Goal: Task Accomplishment & Management: Use online tool/utility

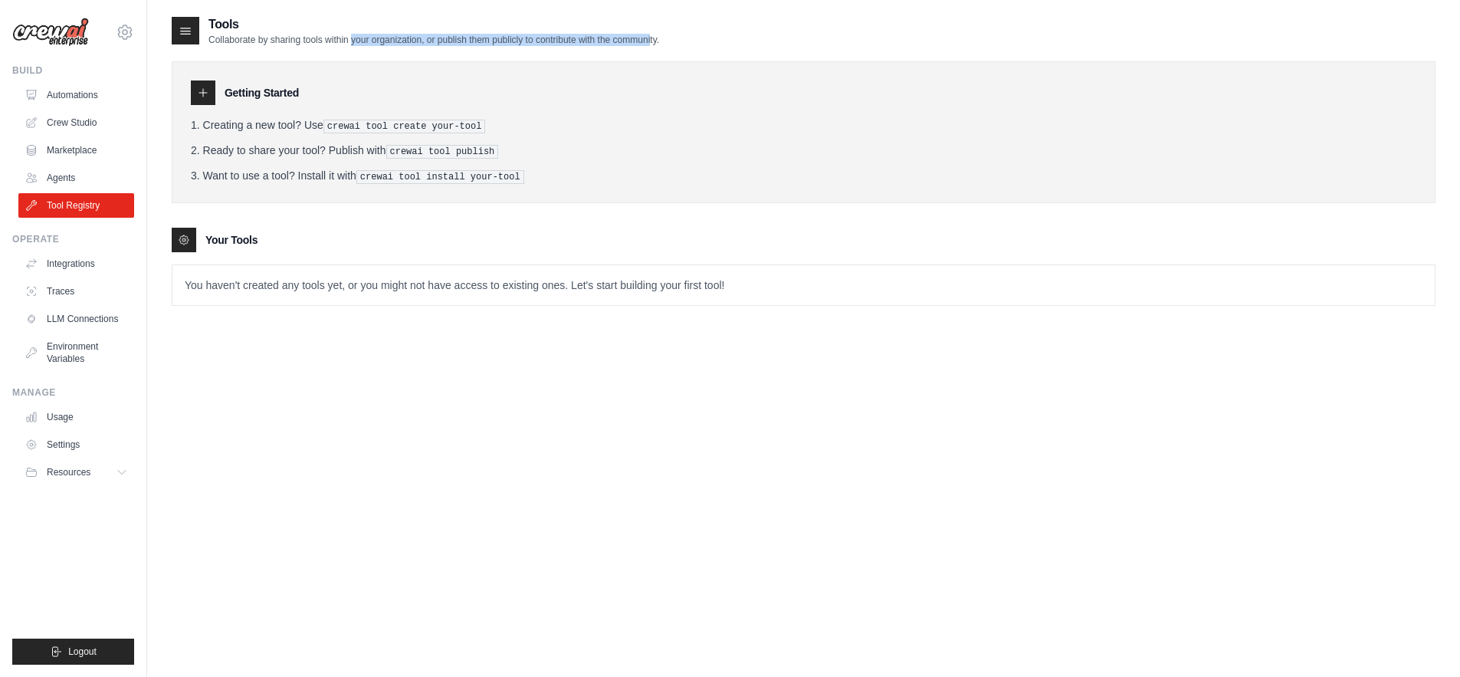
drag, startPoint x: 336, startPoint y: 38, endPoint x: 631, endPoint y: 44, distance: 295.1
click at [631, 44] on p "Collaborate by sharing tools within your organization, or publish them publicly…" at bounding box center [433, 40] width 451 height 12
drag, startPoint x: 330, startPoint y: 127, endPoint x: 484, endPoint y: 126, distance: 154.0
click at [484, 126] on pre "crewai tool create your-tool" at bounding box center [404, 127] width 162 height 14
click at [423, 175] on pre "crewai tool install your-tool" at bounding box center [440, 177] width 168 height 14
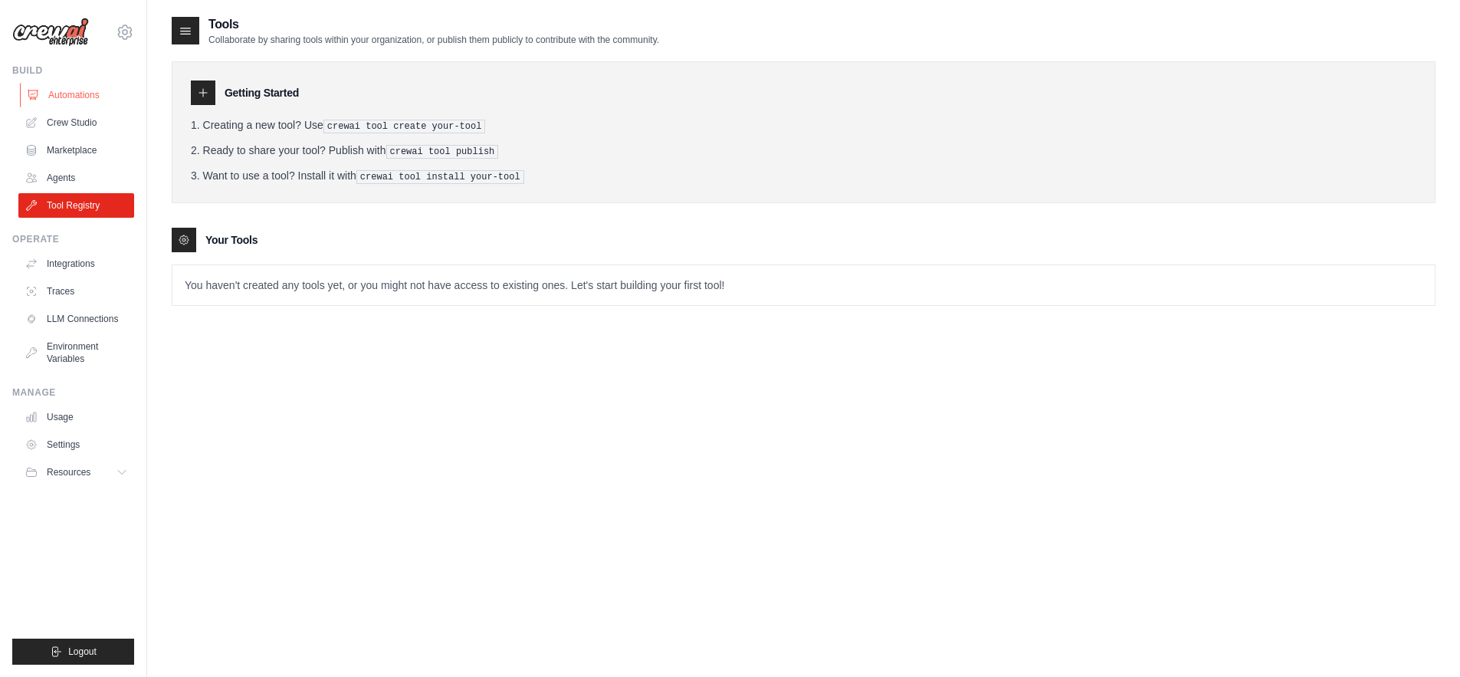
click at [69, 94] on link "Automations" at bounding box center [78, 95] width 116 height 25
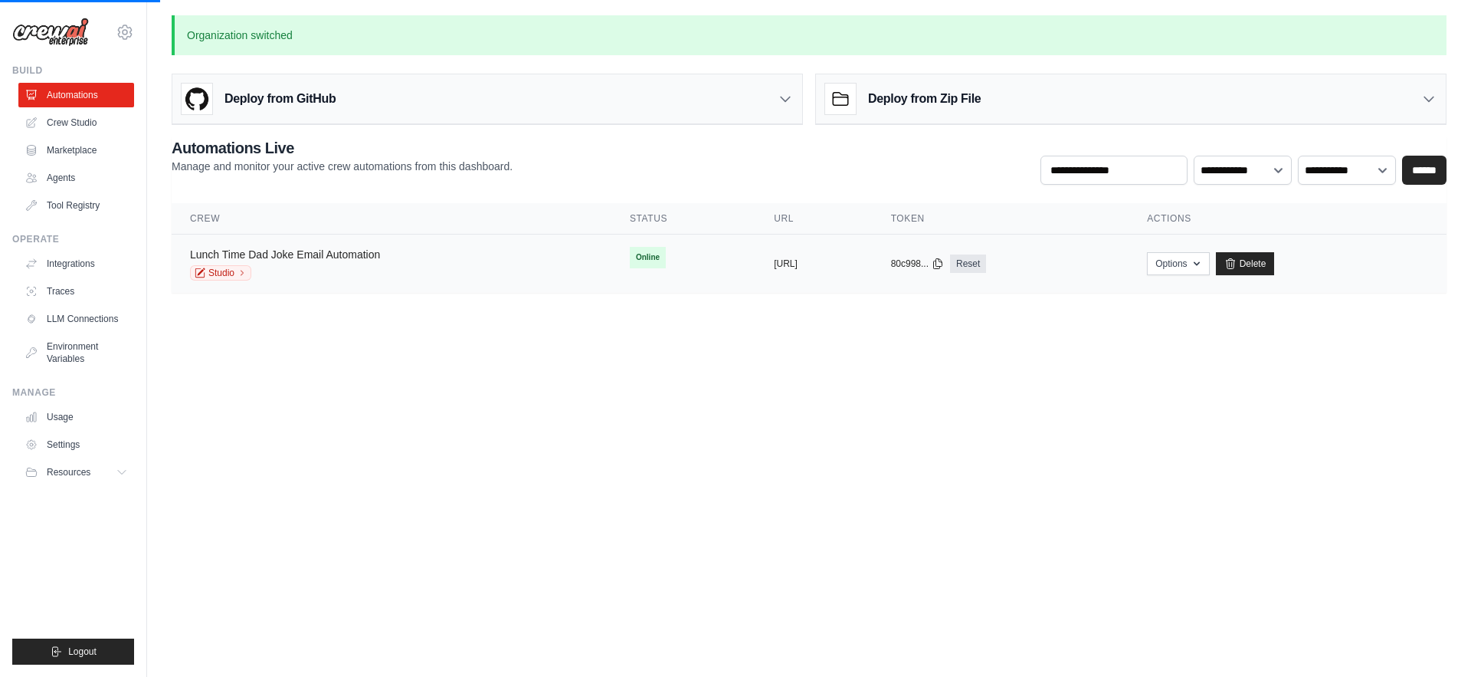
click at [305, 251] on link "Lunch Time Dad Joke Email Automation" at bounding box center [285, 254] width 190 height 12
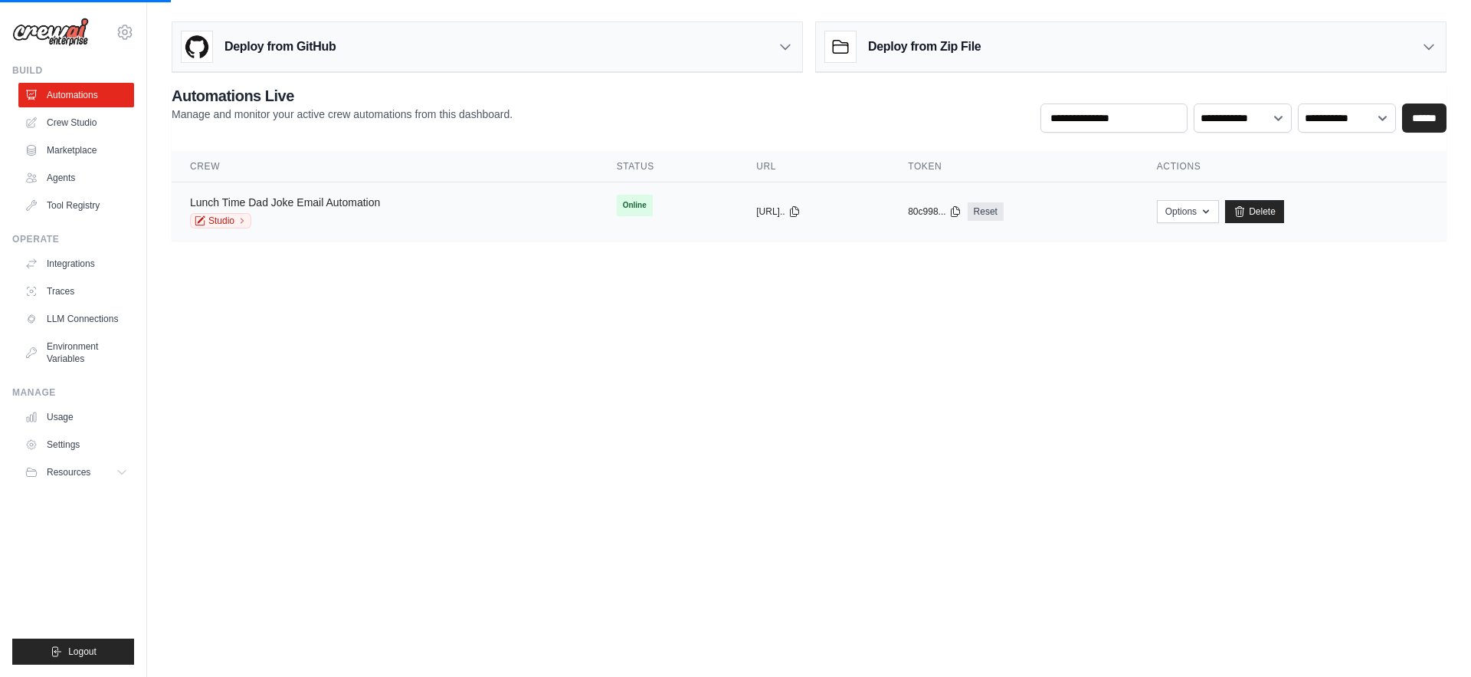
click at [336, 202] on link "Lunch Time Dad Joke Email Automation" at bounding box center [285, 202] width 190 height 12
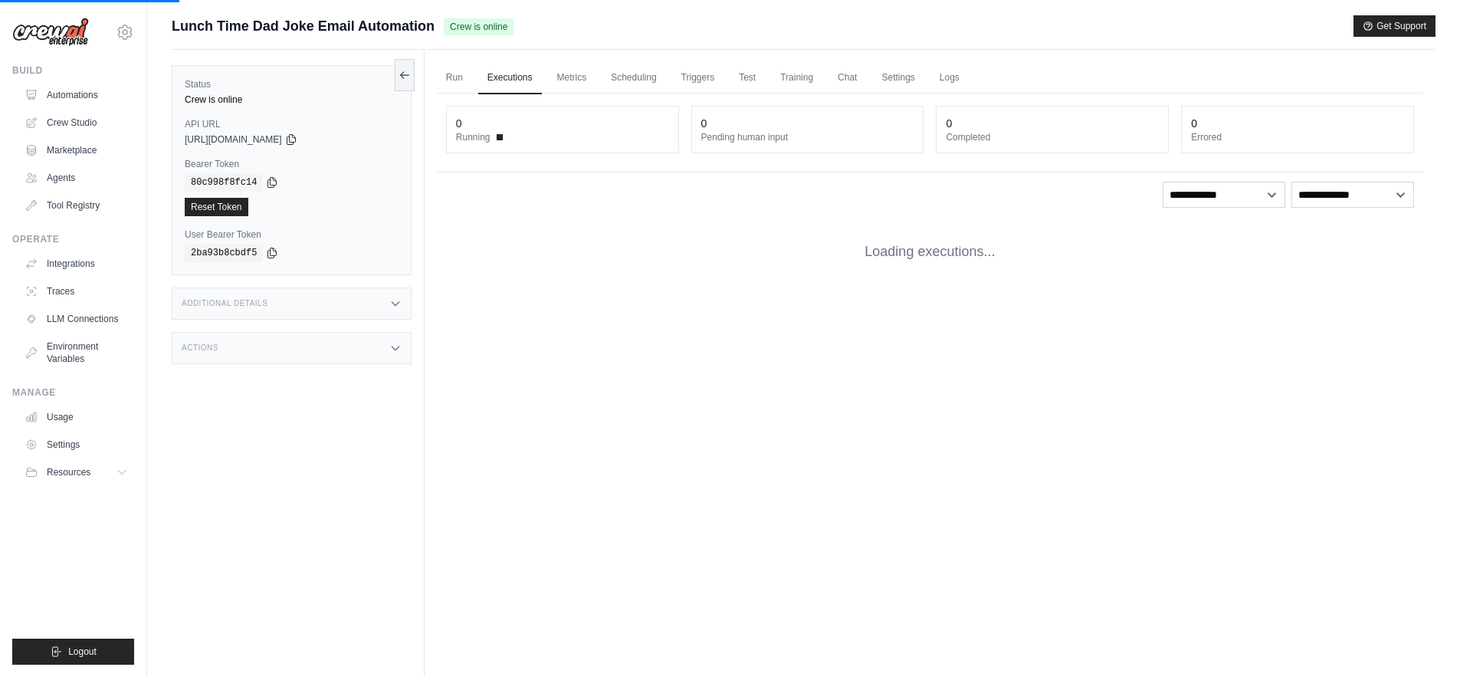
click at [212, 139] on span "https://lunch-time-dad-joke-email-automation-19f48c-66288c91.crewai.com" at bounding box center [233, 139] width 97 height 12
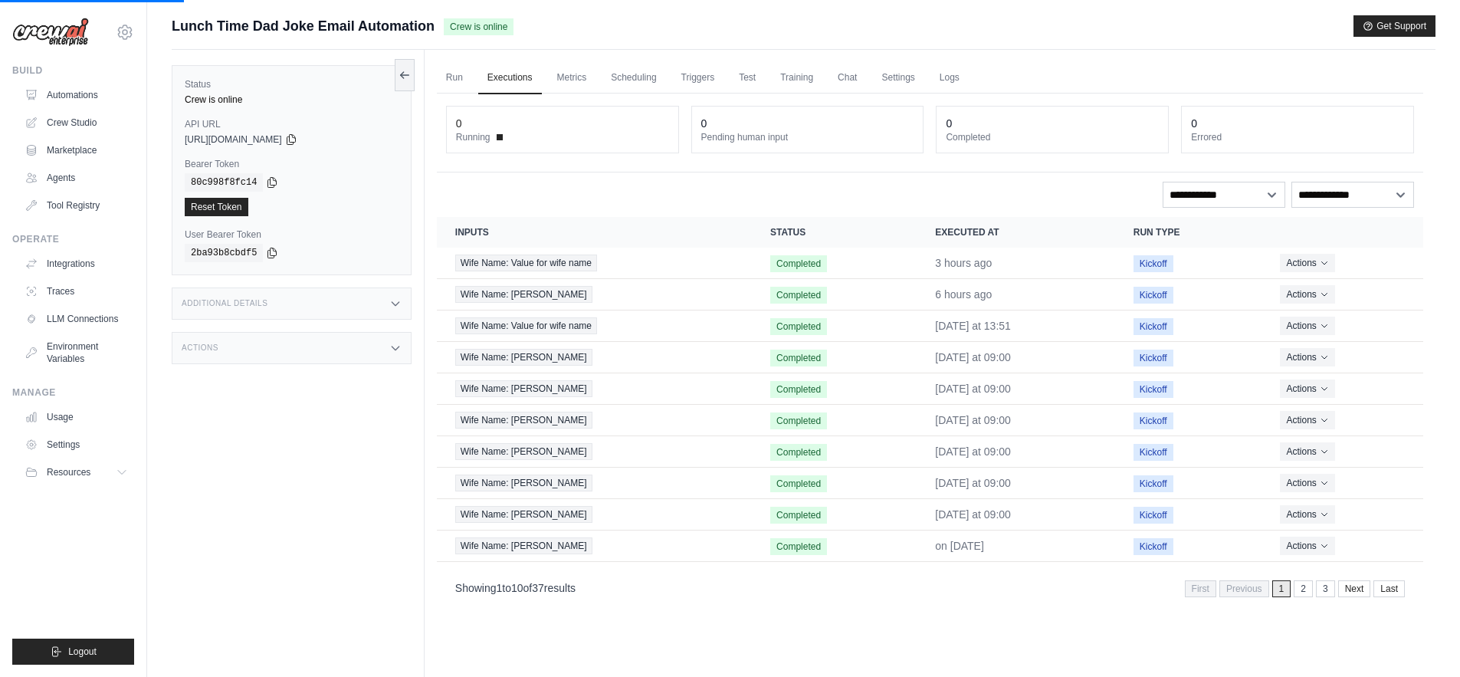
click at [212, 139] on span "https://lunch-time-dad-joke-email-automation-19f48c-66288c91.crewai.com" at bounding box center [233, 139] width 97 height 12
click at [257, 306] on div "Test Endpoints" at bounding box center [292, 303] width 240 height 32
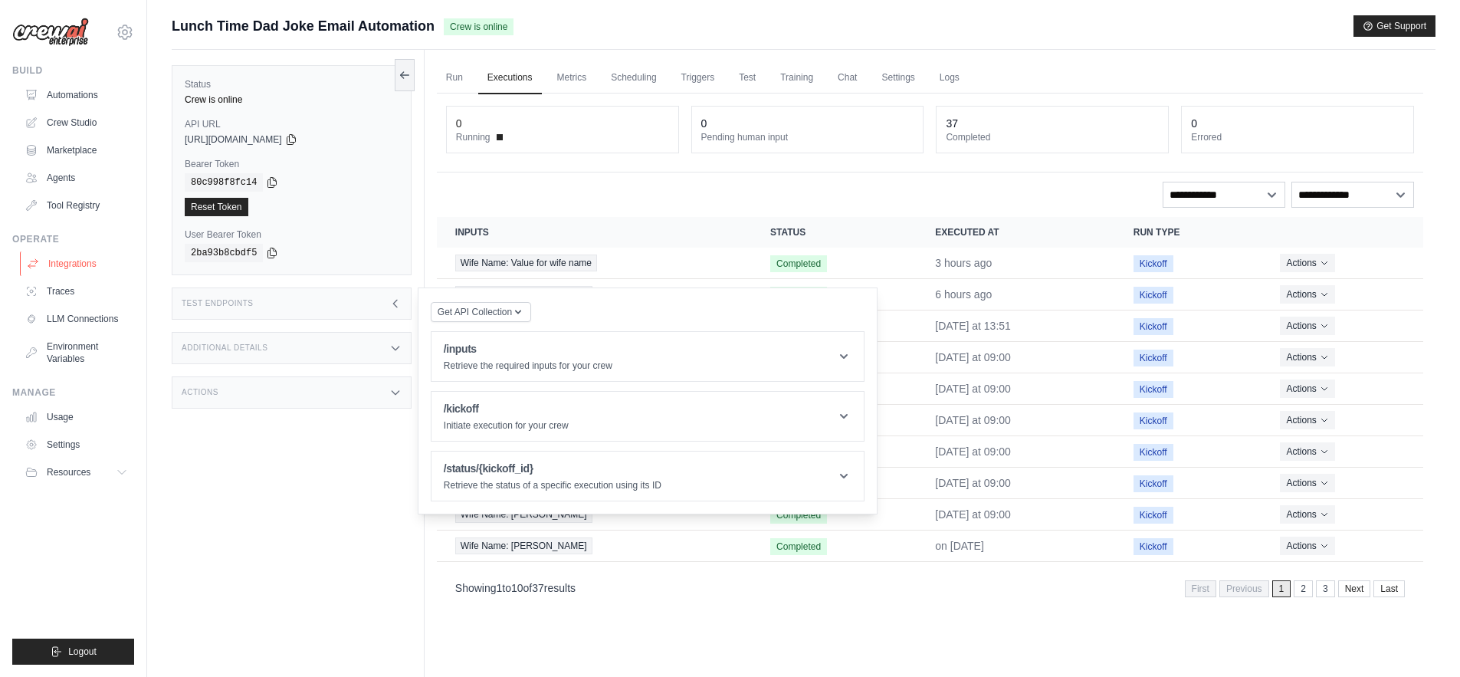
click at [80, 259] on link "Integrations" at bounding box center [78, 263] width 116 height 25
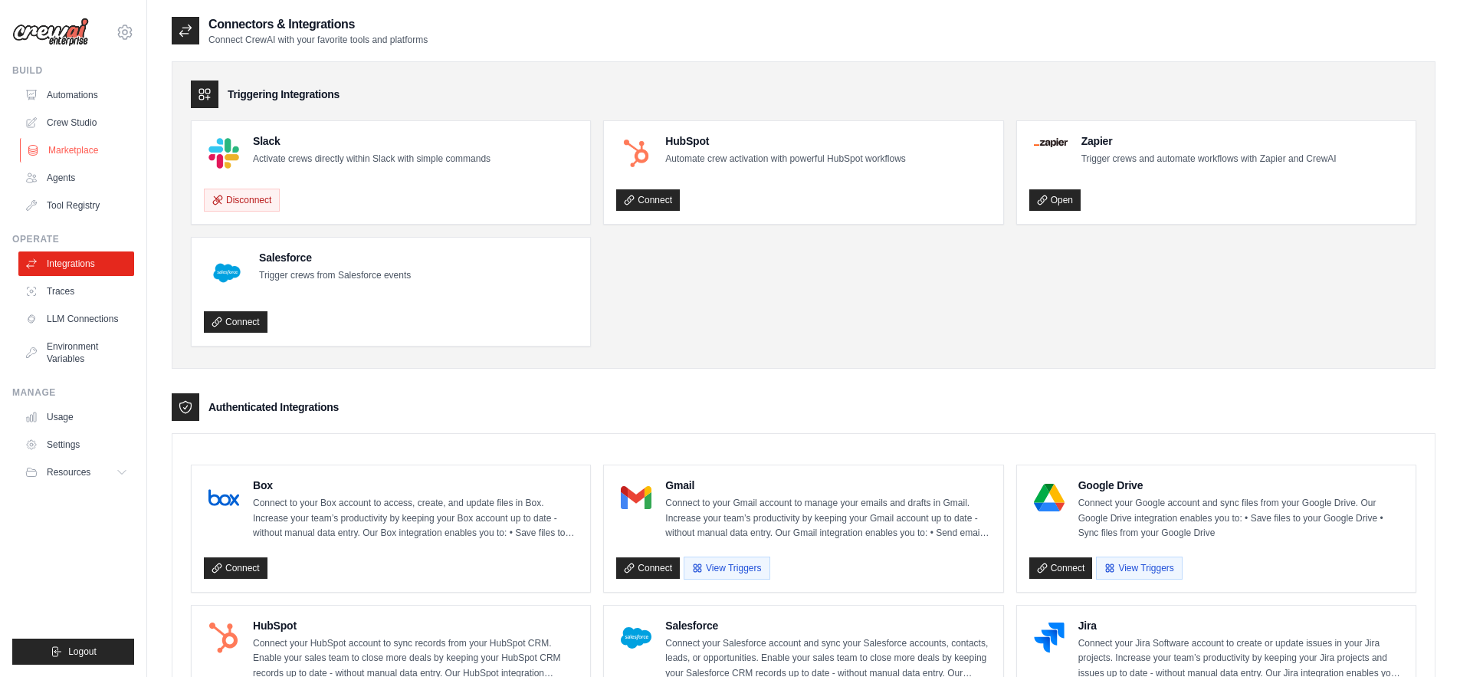
scroll to position [3, 0]
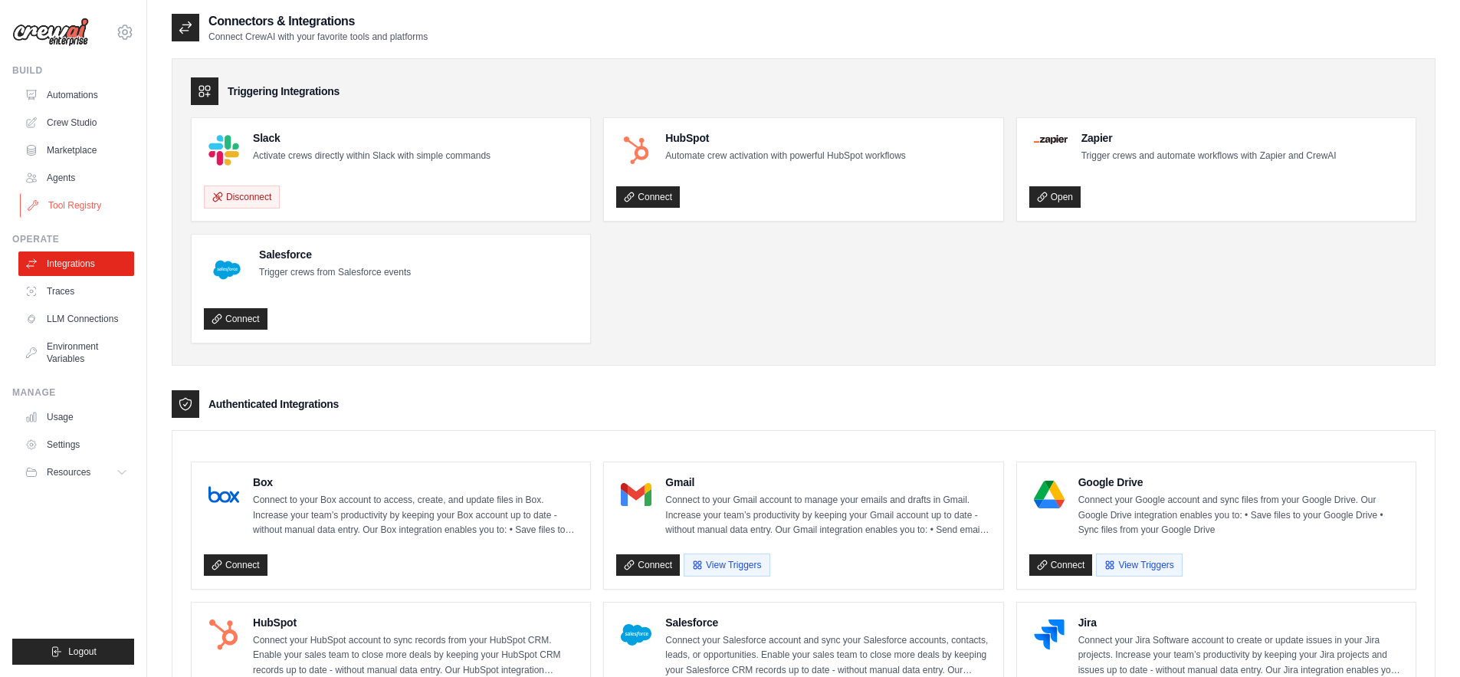
click at [73, 206] on link "Tool Registry" at bounding box center [78, 205] width 116 height 25
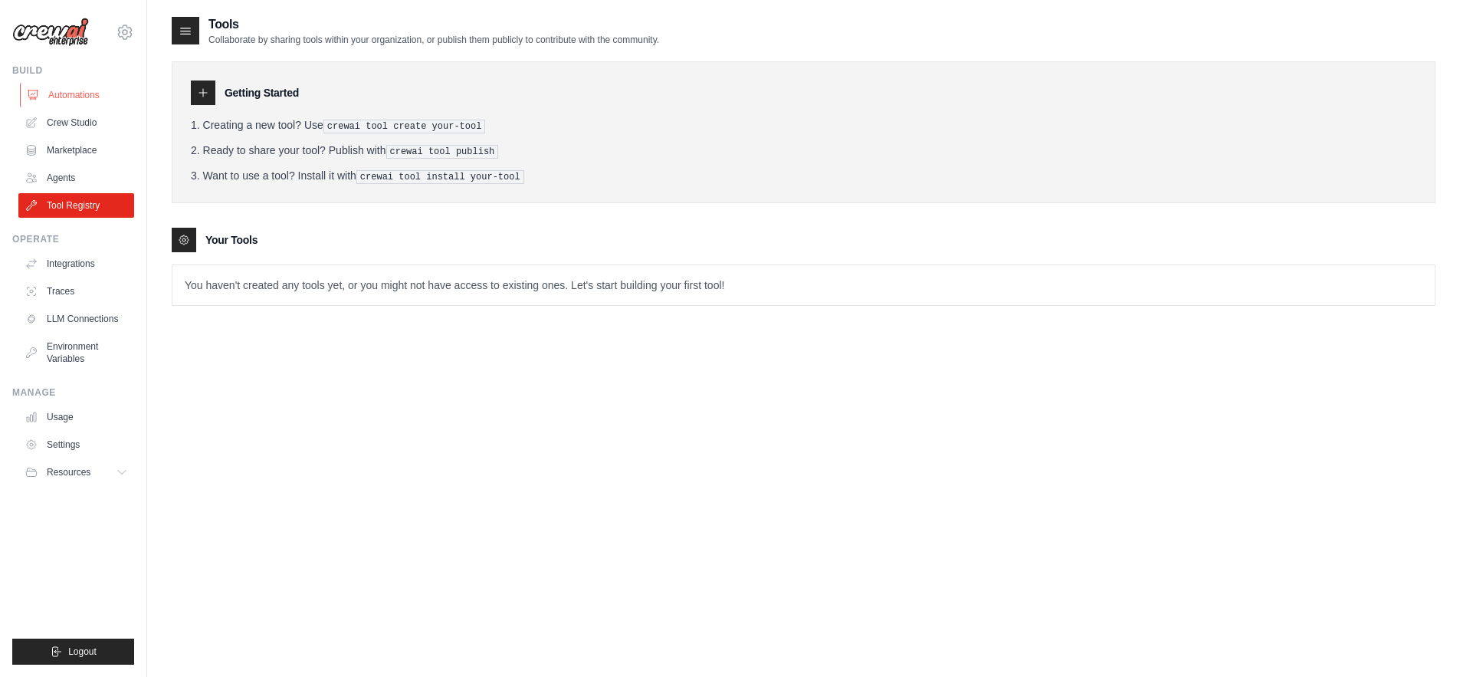
click at [86, 91] on link "Automations" at bounding box center [78, 95] width 116 height 25
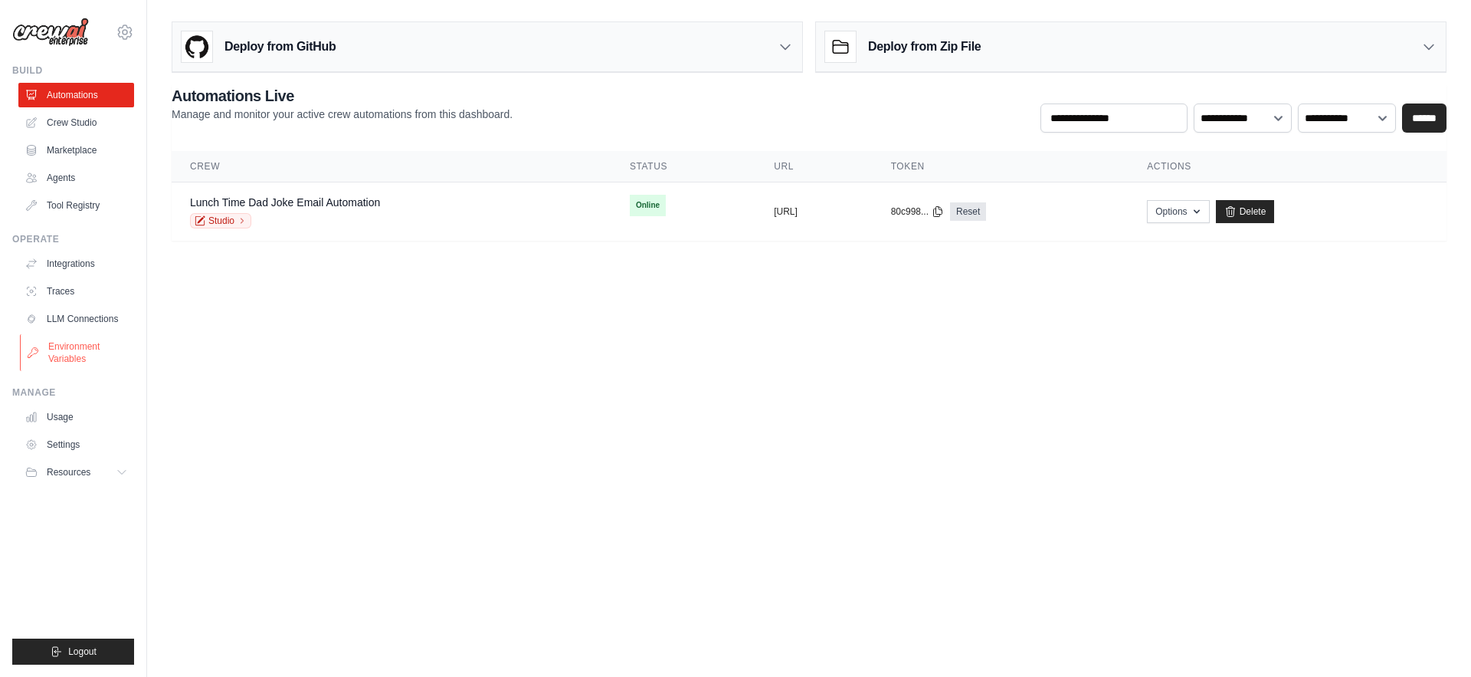
click at [57, 343] on link "Environment Variables" at bounding box center [78, 352] width 116 height 37
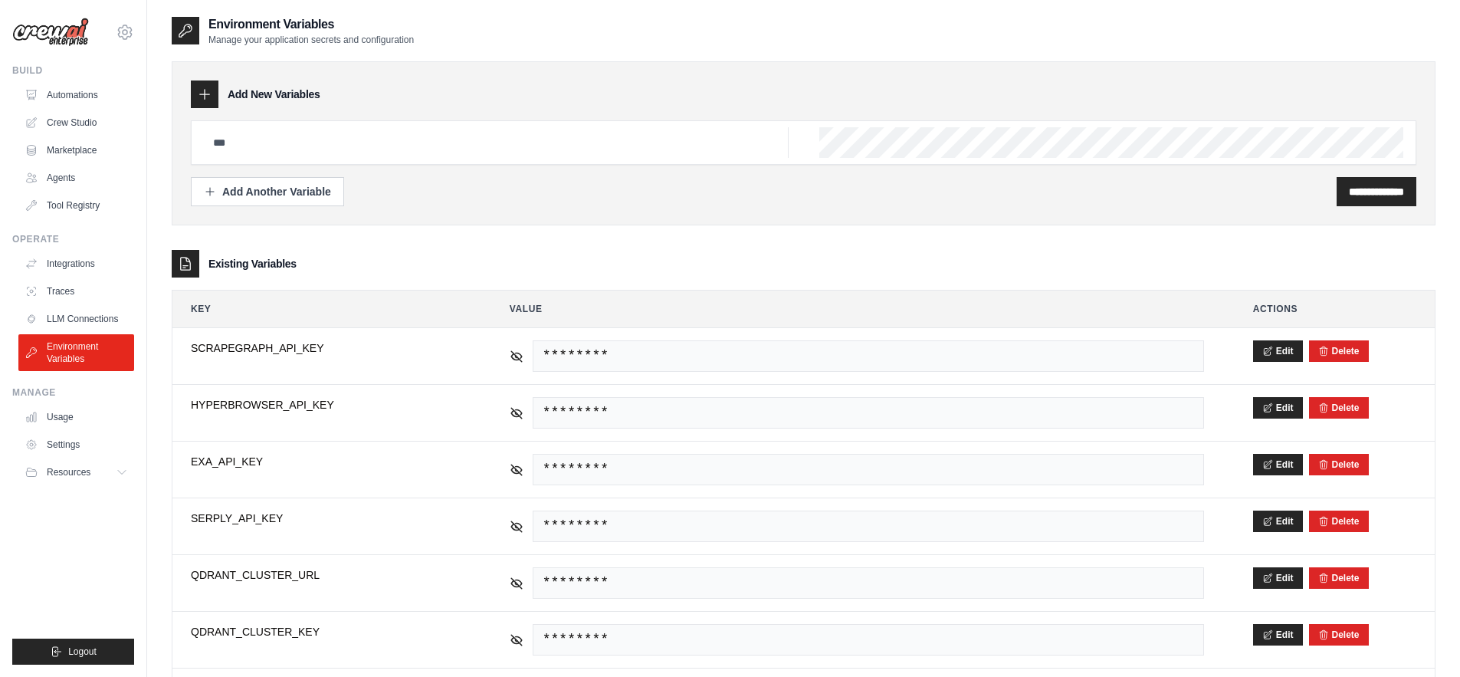
click at [187, 31] on icon at bounding box center [185, 31] width 12 height 12
click at [207, 95] on icon at bounding box center [204, 94] width 15 height 15
click at [179, 266] on icon at bounding box center [185, 263] width 15 height 15
click at [87, 98] on link "Automations" at bounding box center [78, 95] width 116 height 25
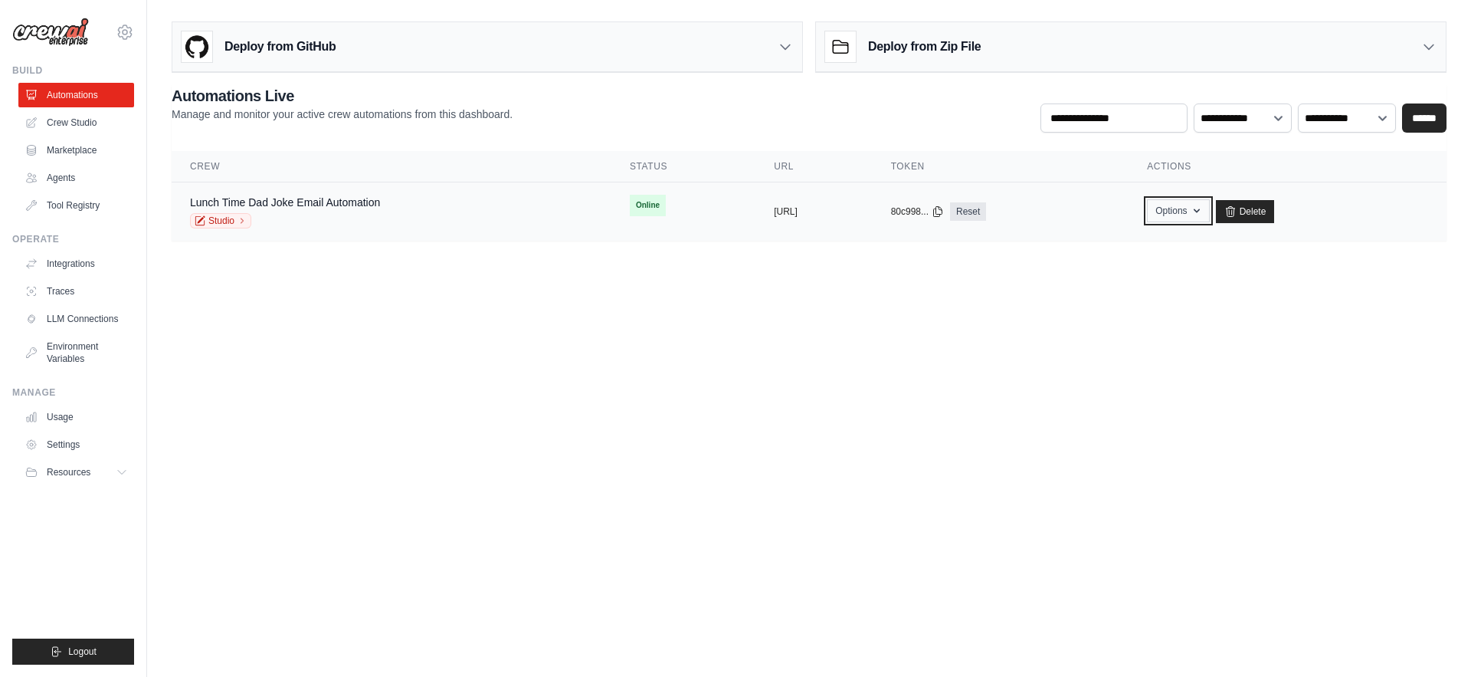
click at [1209, 213] on button "Options" at bounding box center [1178, 210] width 62 height 23
click at [1209, 214] on button "Options" at bounding box center [1178, 210] width 62 height 23
click at [97, 324] on link "LLM Connections" at bounding box center [78, 319] width 116 height 25
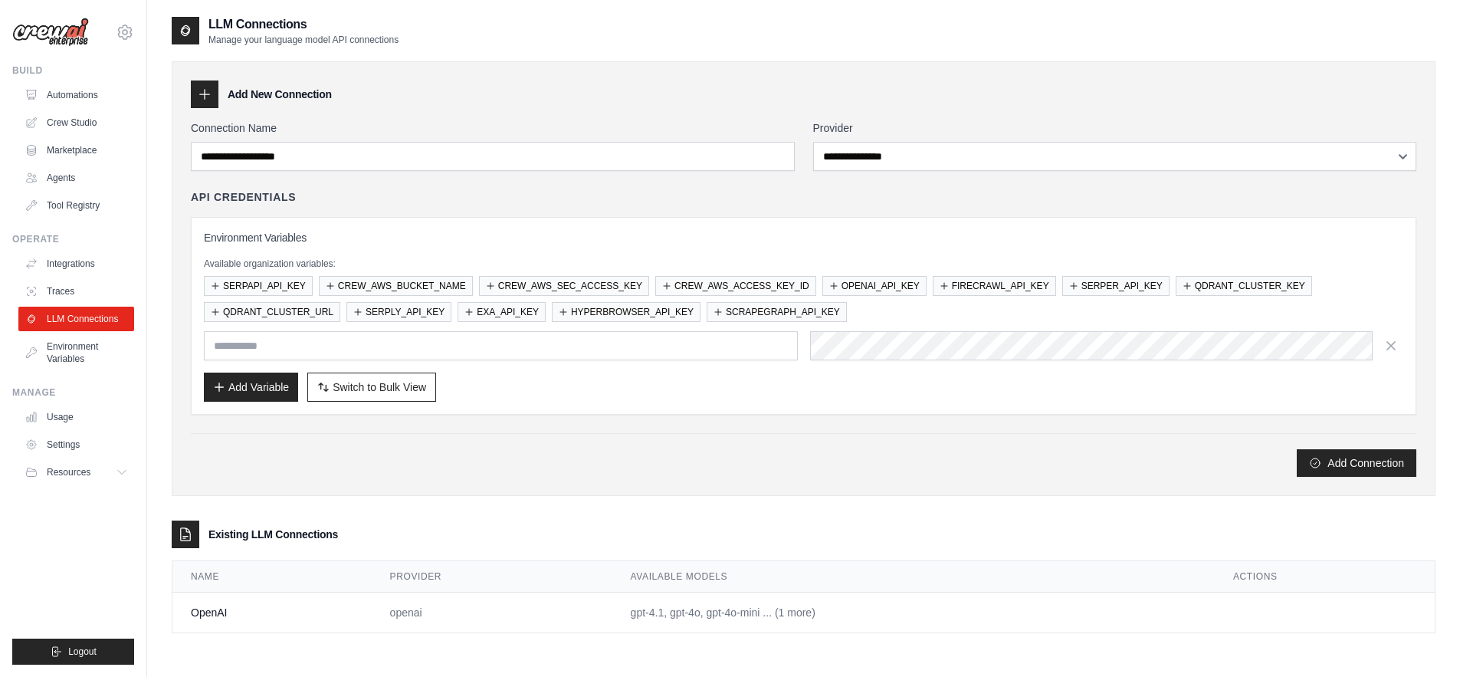
scroll to position [31, 0]
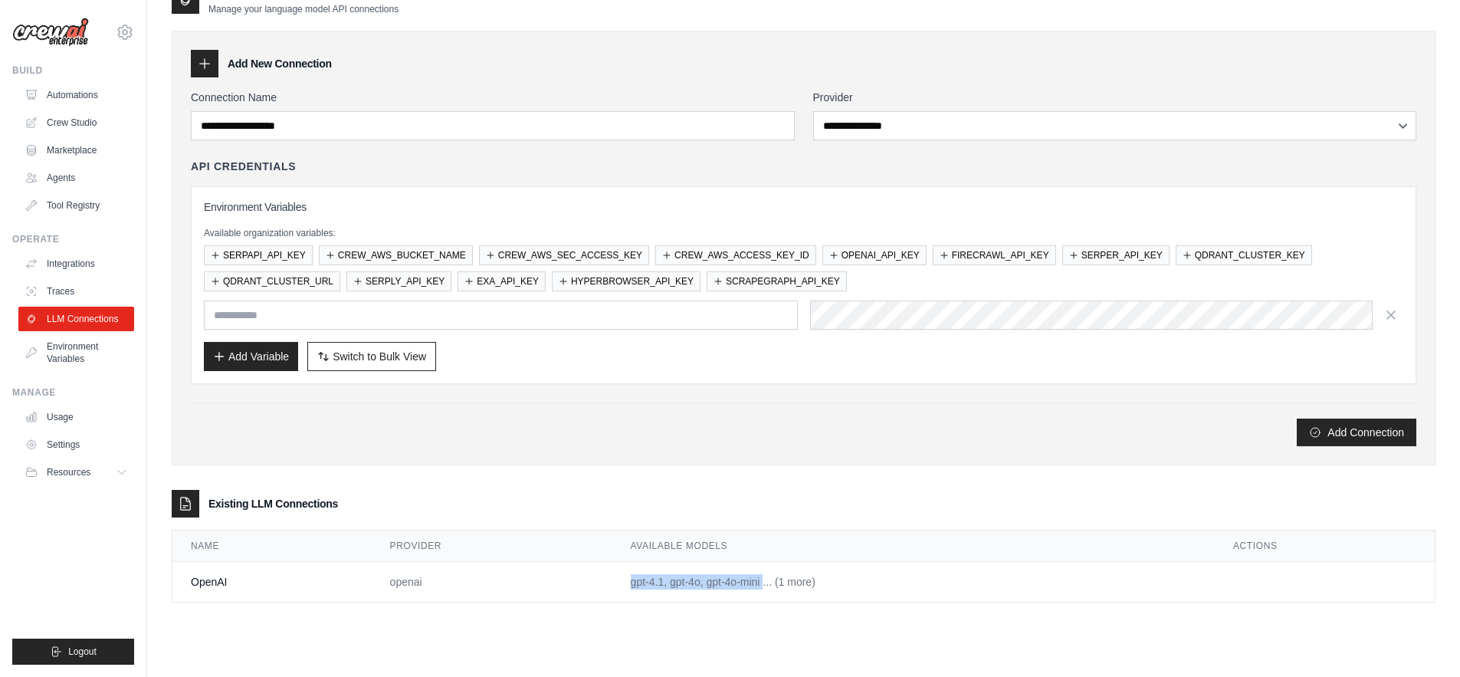
drag, startPoint x: 744, startPoint y: 585, endPoint x: 557, endPoint y: 576, distance: 187.3
click at [557, 576] on tr "OpenAI openai gpt-4.1, gpt-4o, gpt-4o-mini ... (1 more)" at bounding box center [803, 582] width 1262 height 41
drag, startPoint x: 422, startPoint y: 589, endPoint x: 637, endPoint y: 599, distance: 214.8
click at [637, 599] on tr "OpenAI openai gpt-4.1, gpt-4o, gpt-4o-mini ... (1 more)" at bounding box center [803, 582] width 1262 height 41
click at [723, 575] on td "gpt-4.1, gpt-4o, gpt-4o-mini ... (1 more)" at bounding box center [913, 582] width 602 height 41
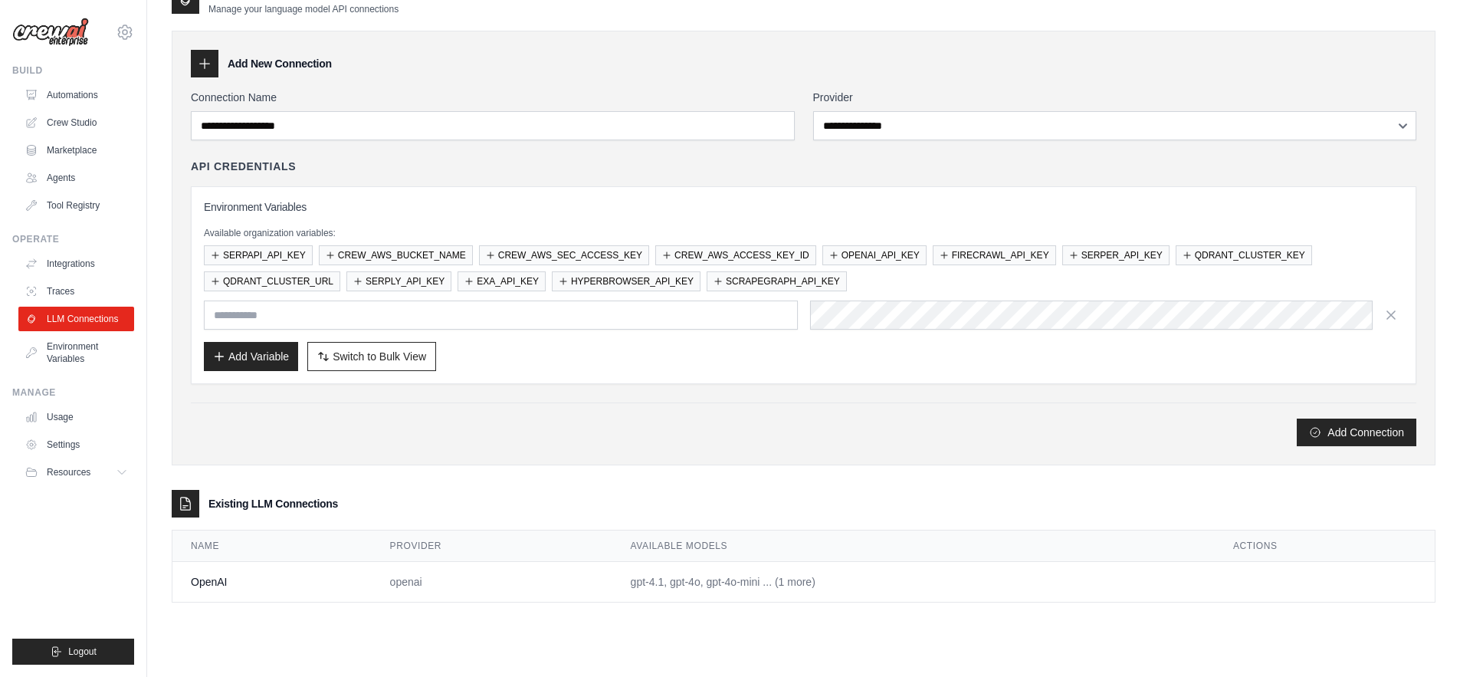
drag, startPoint x: 879, startPoint y: 585, endPoint x: 282, endPoint y: 579, distance: 597.0
click at [294, 582] on tr "OpenAI openai gpt-4.1, gpt-4o, gpt-4o-mini ... (1 more)" at bounding box center [803, 582] width 1262 height 41
click at [71, 97] on link "Automations" at bounding box center [78, 95] width 116 height 25
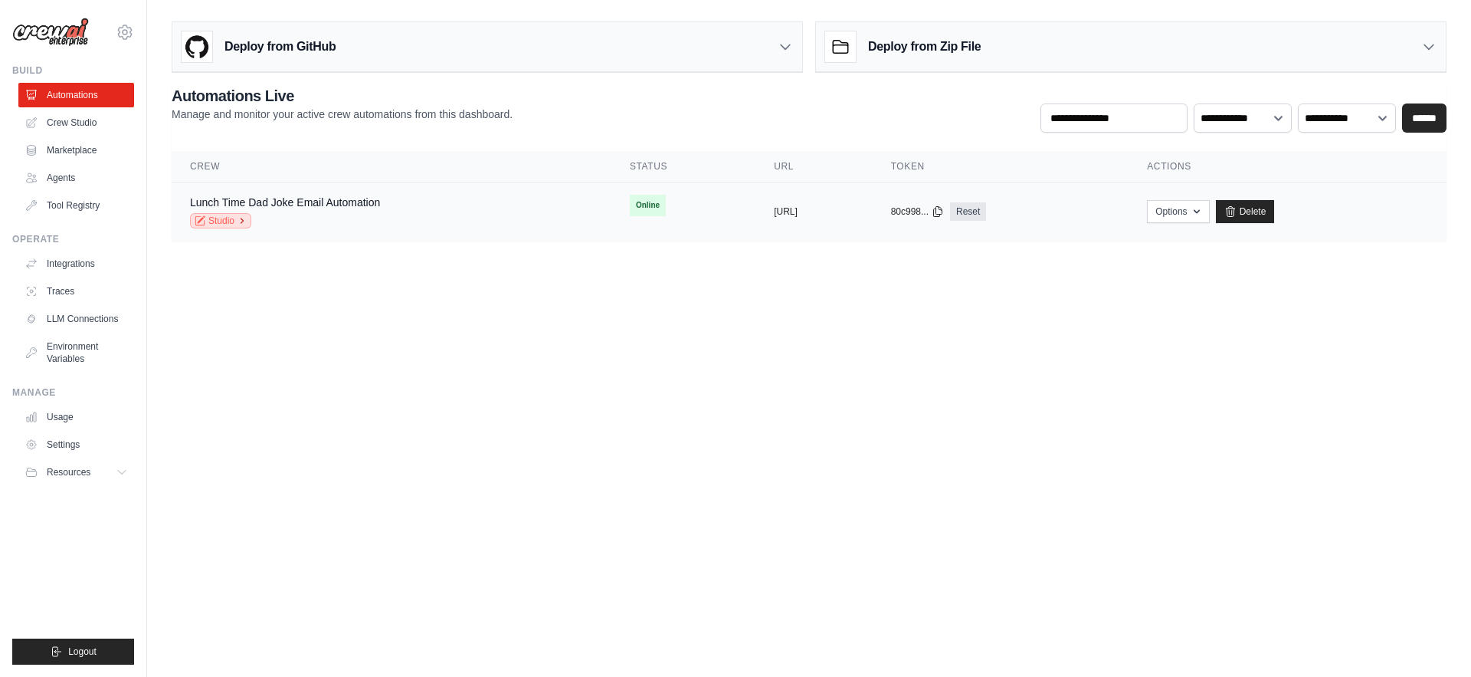
click at [218, 224] on link "Studio" at bounding box center [220, 220] width 61 height 15
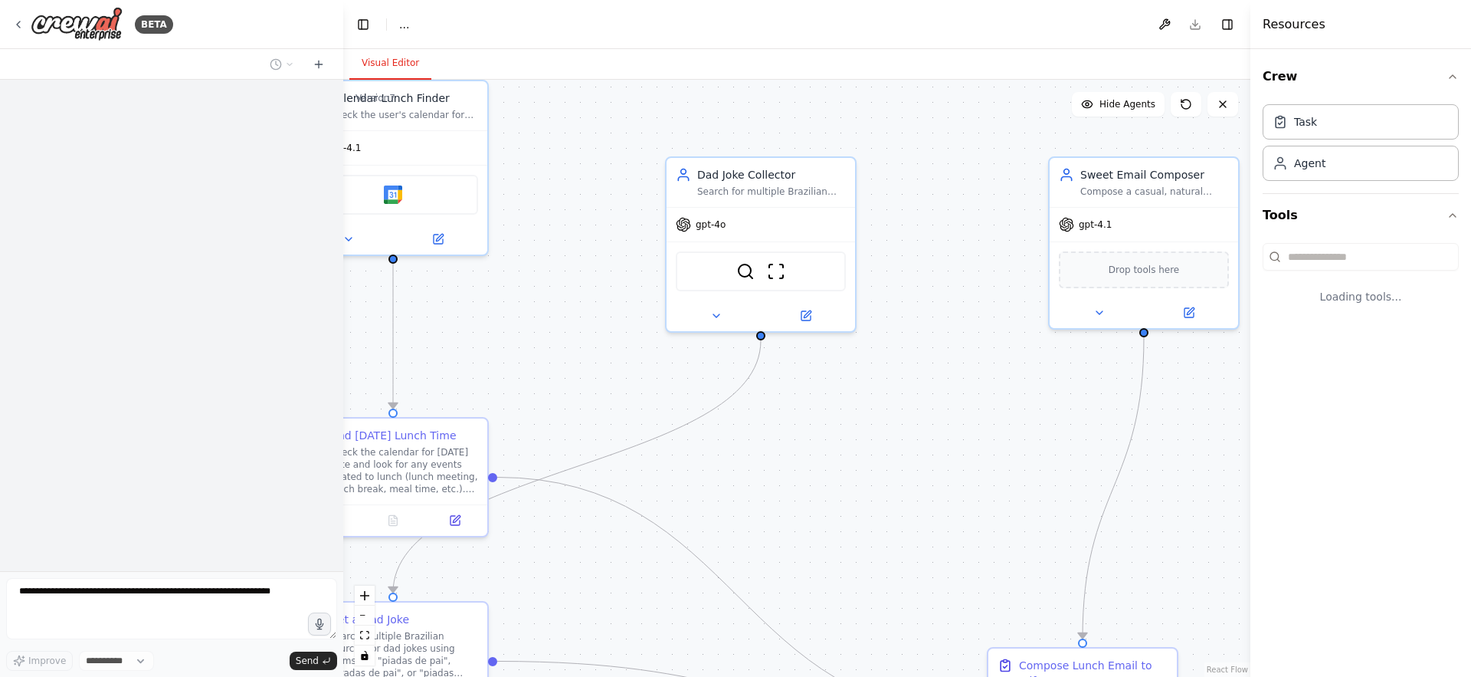
select select "****"
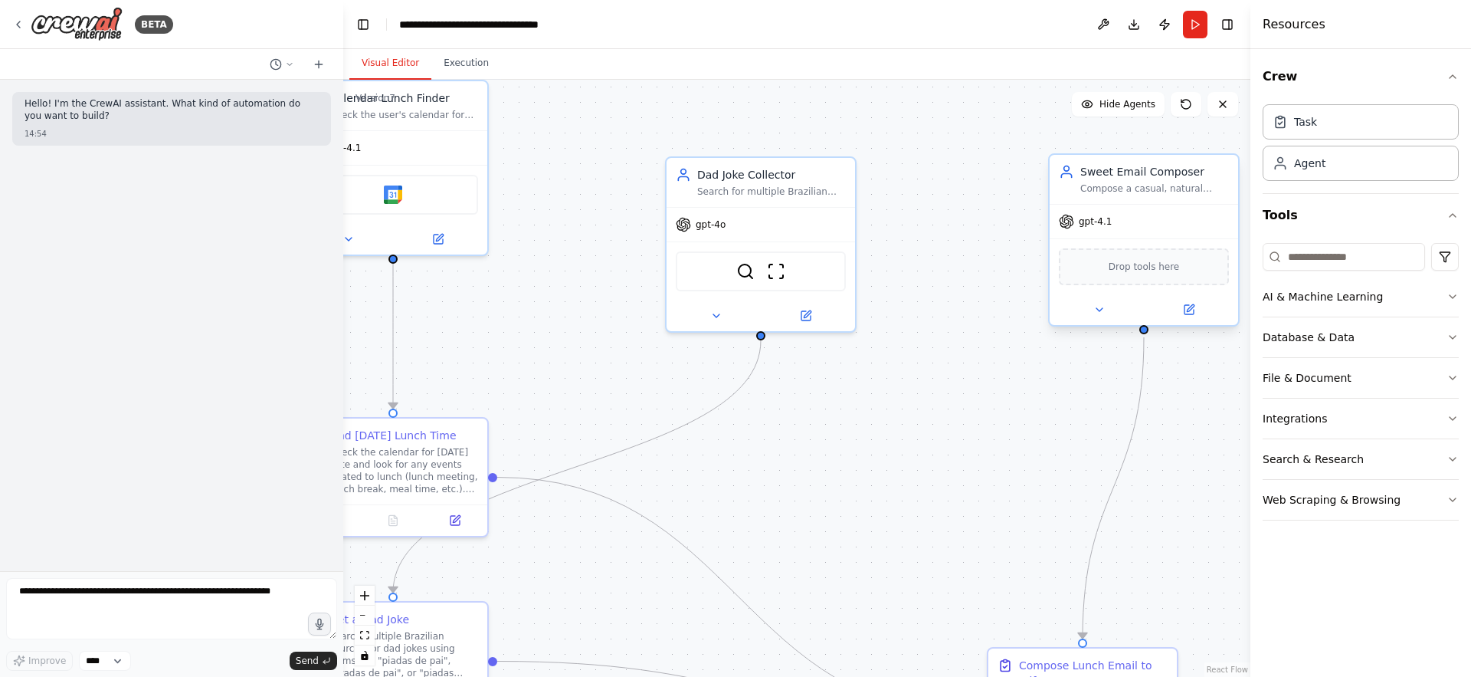
click at [1090, 219] on span "gpt-4.1" at bounding box center [1095, 221] width 33 height 12
click at [1193, 308] on icon at bounding box center [1189, 309] width 12 height 12
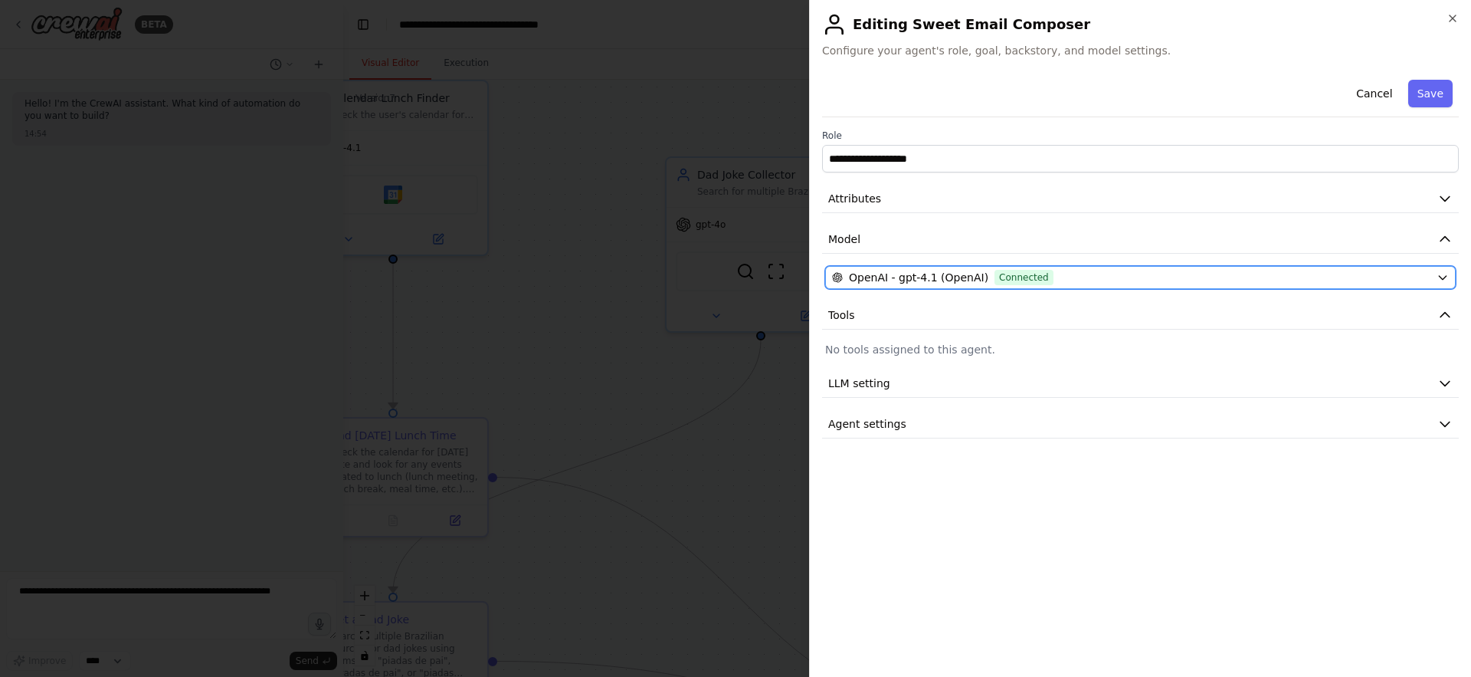
click at [995, 282] on span "Connected" at bounding box center [1024, 277] width 59 height 15
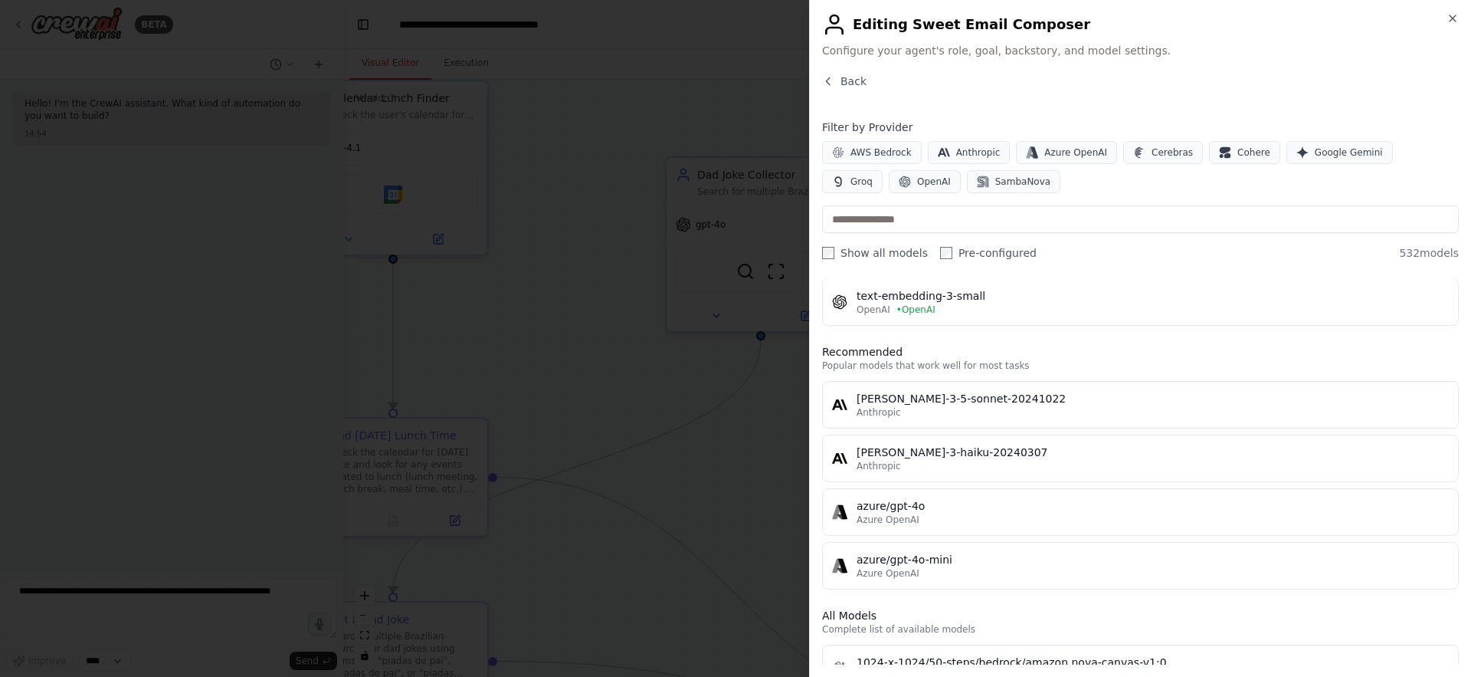
scroll to position [182, 0]
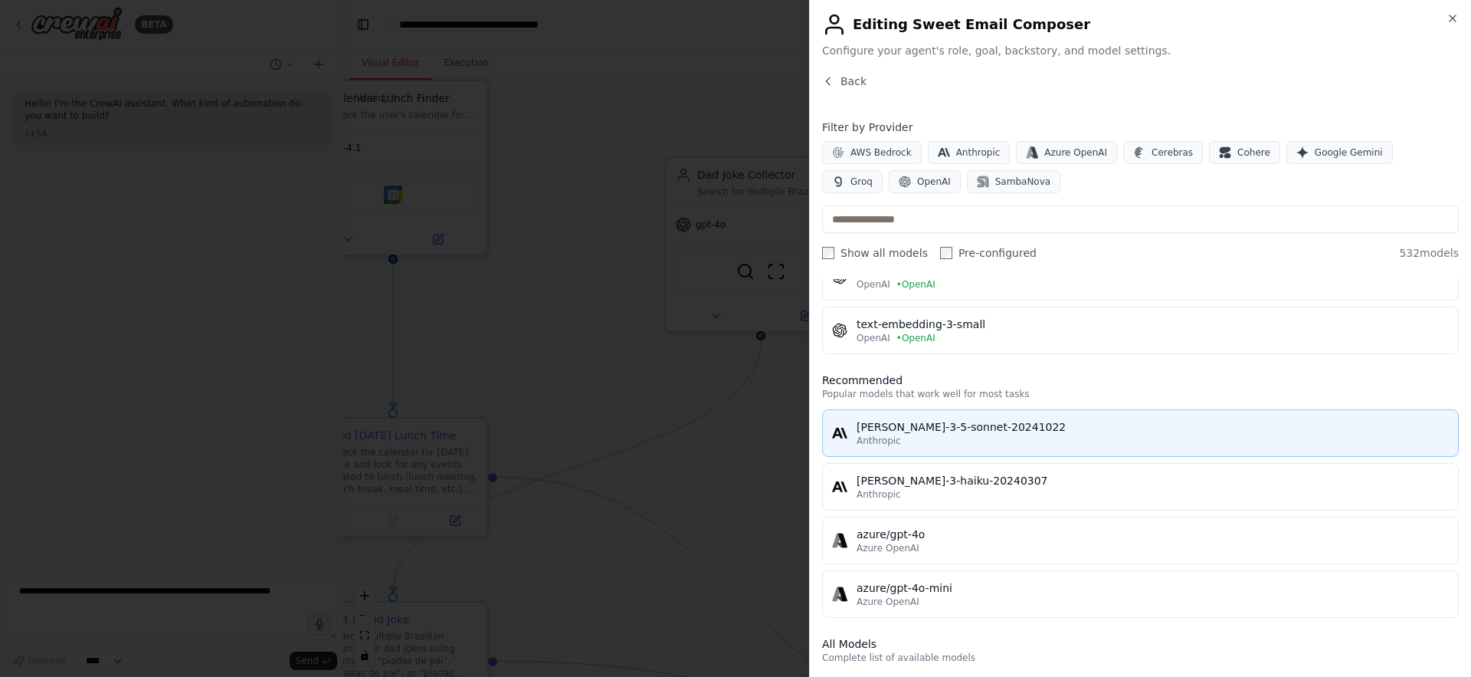
click at [1033, 426] on div "[PERSON_NAME]-3-5-sonnet-20241022" at bounding box center [1153, 426] width 592 height 15
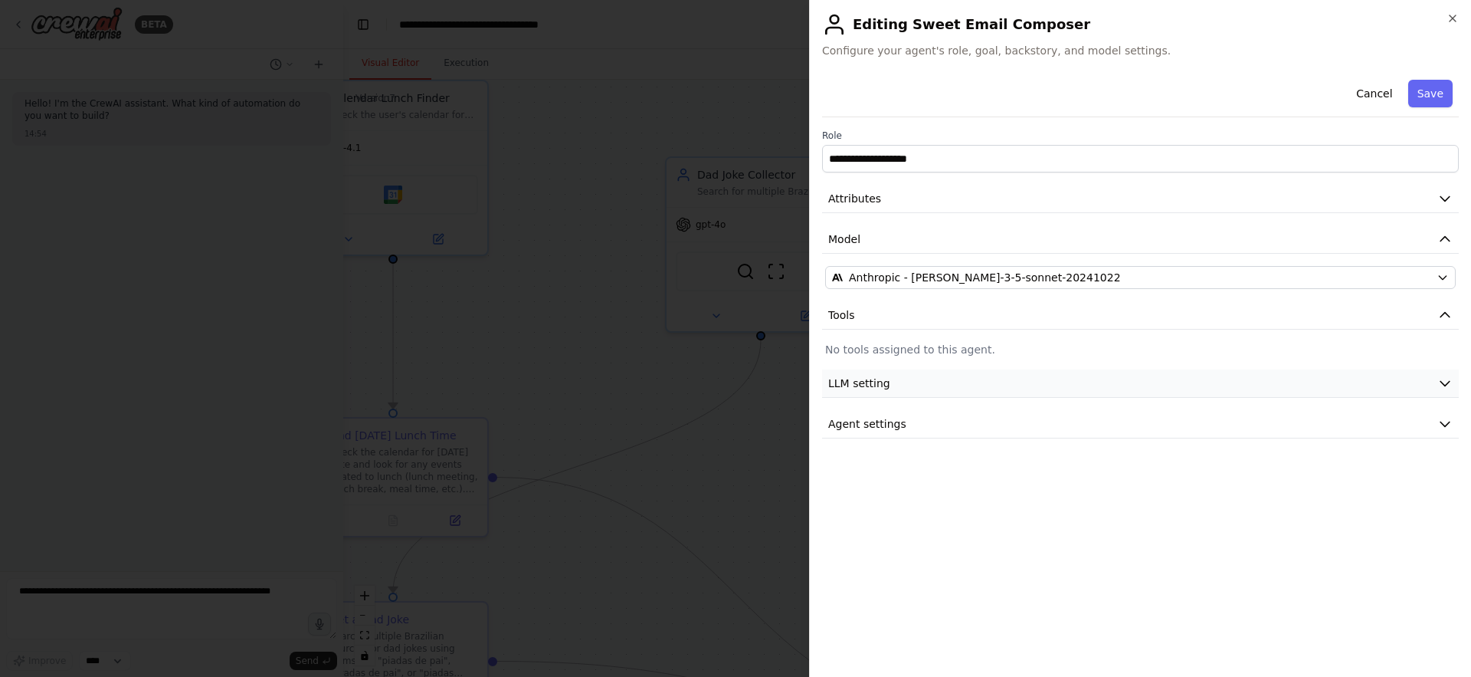
click at [948, 388] on button "LLM setting" at bounding box center [1140, 383] width 637 height 28
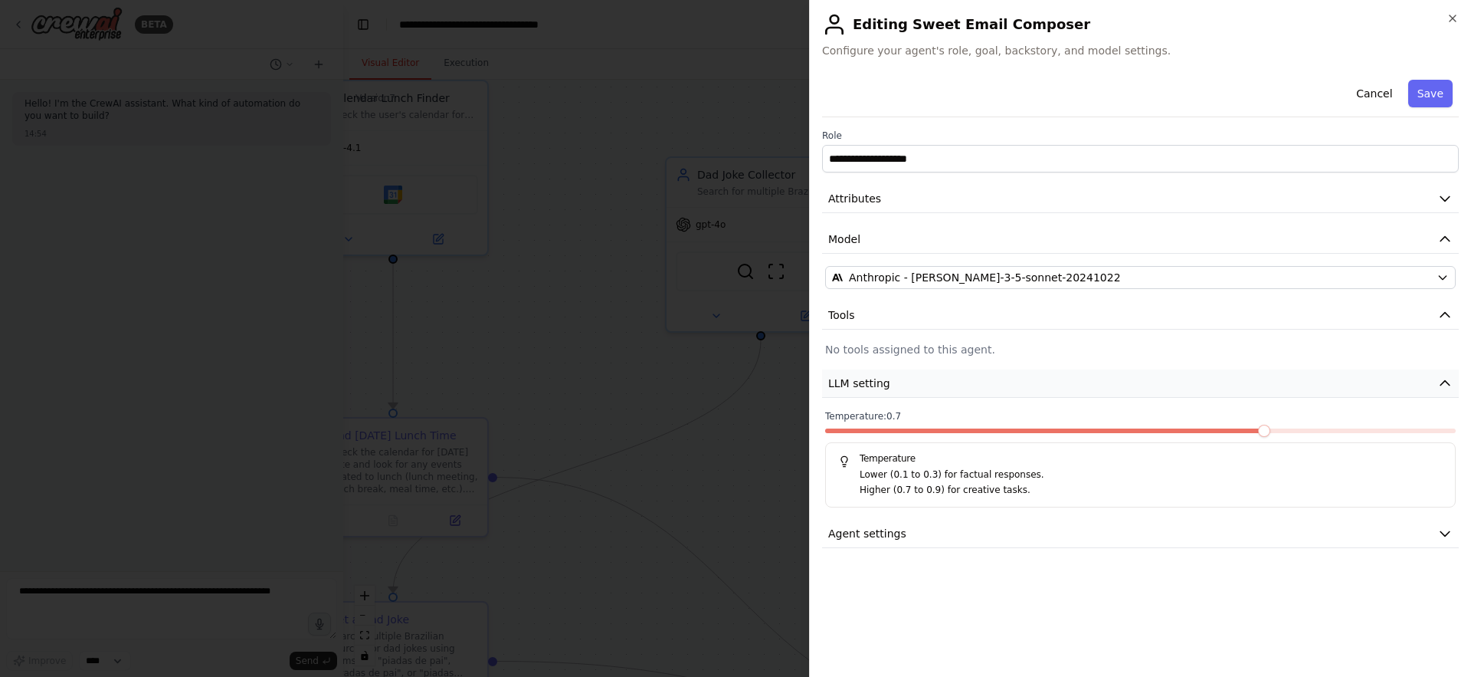
click at [948, 388] on button "LLM setting" at bounding box center [1140, 383] width 637 height 28
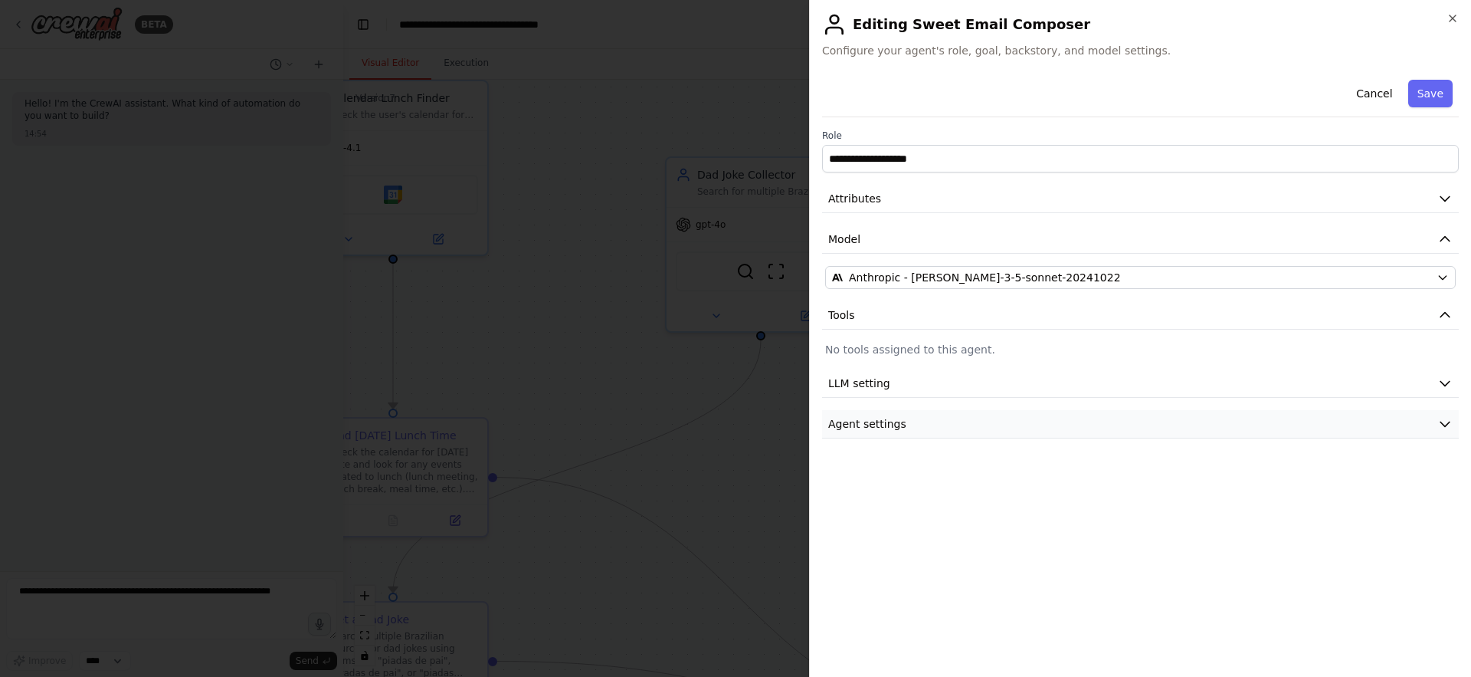
click at [929, 421] on button "Agent settings" at bounding box center [1140, 424] width 637 height 28
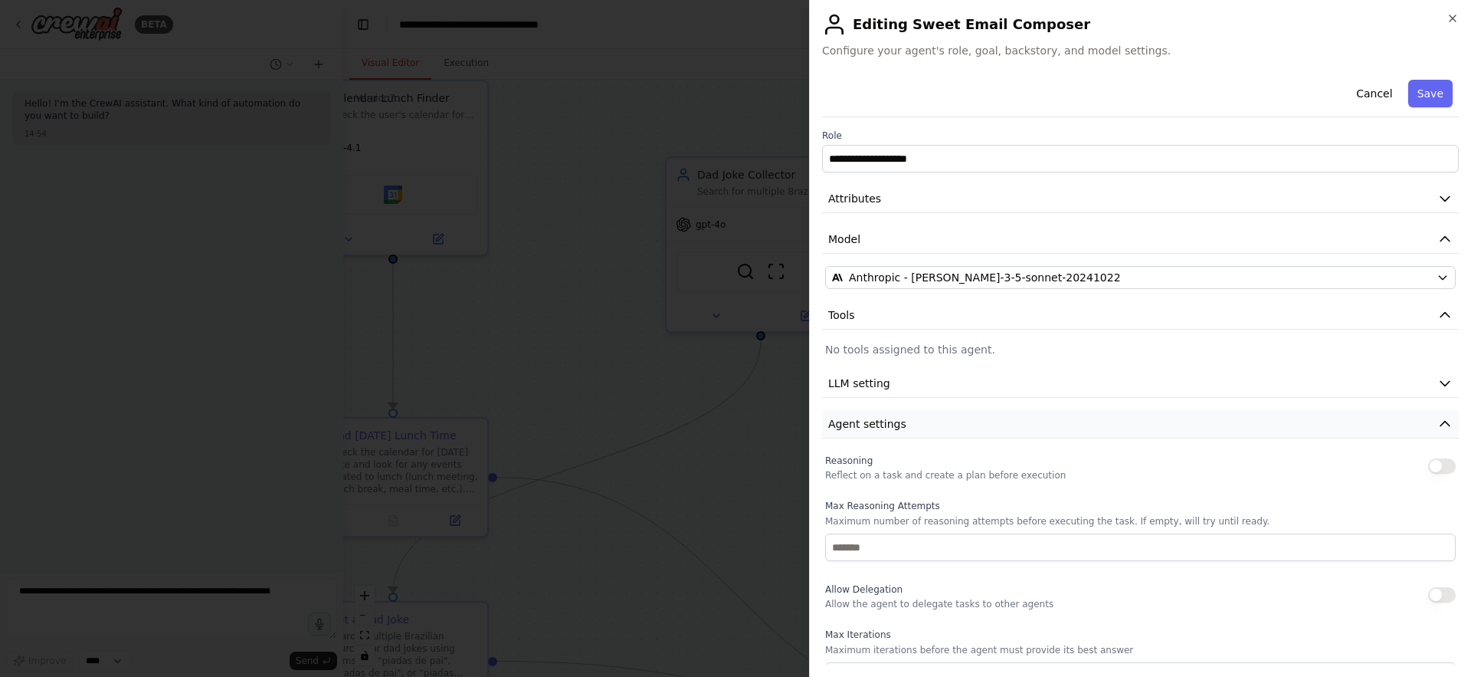
click at [929, 421] on button "Agent settings" at bounding box center [1140, 424] width 637 height 28
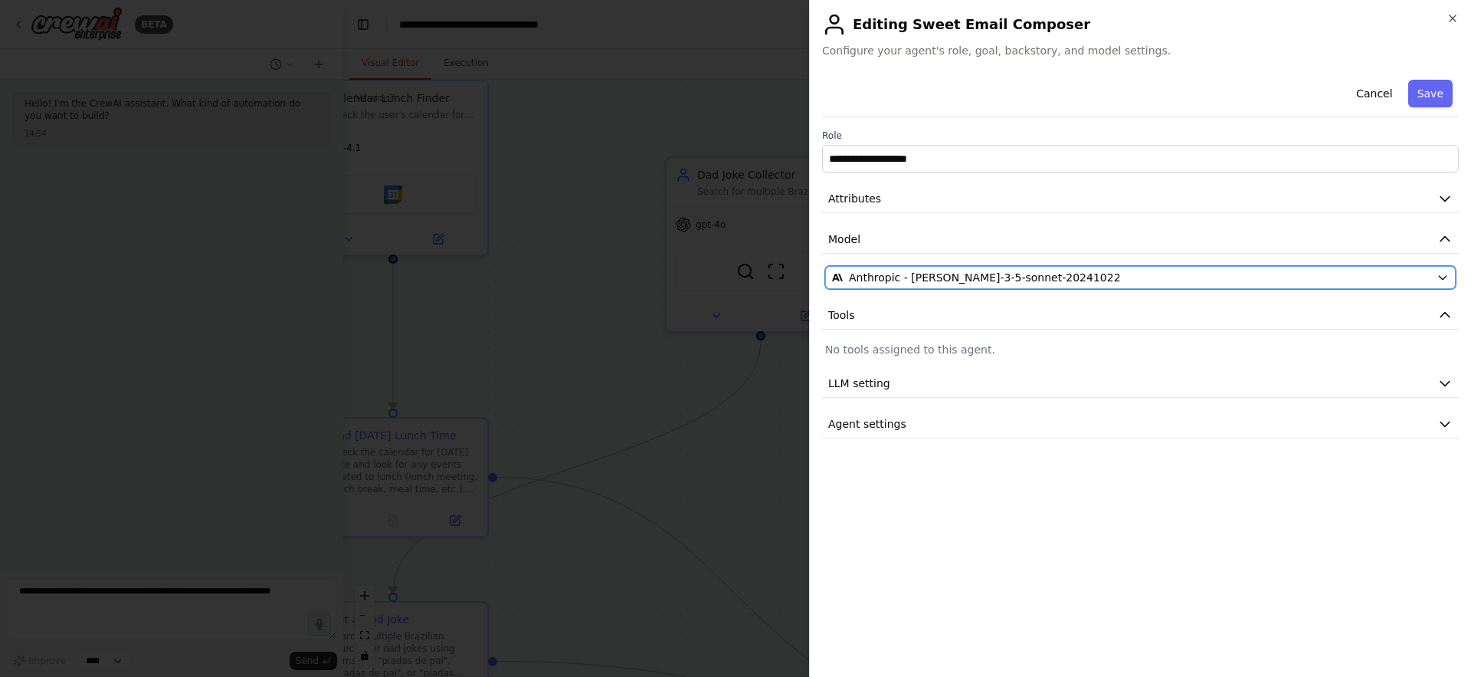
click at [929, 273] on span "Anthropic - [PERSON_NAME]-3-5-sonnet-20241022" at bounding box center [985, 277] width 272 height 15
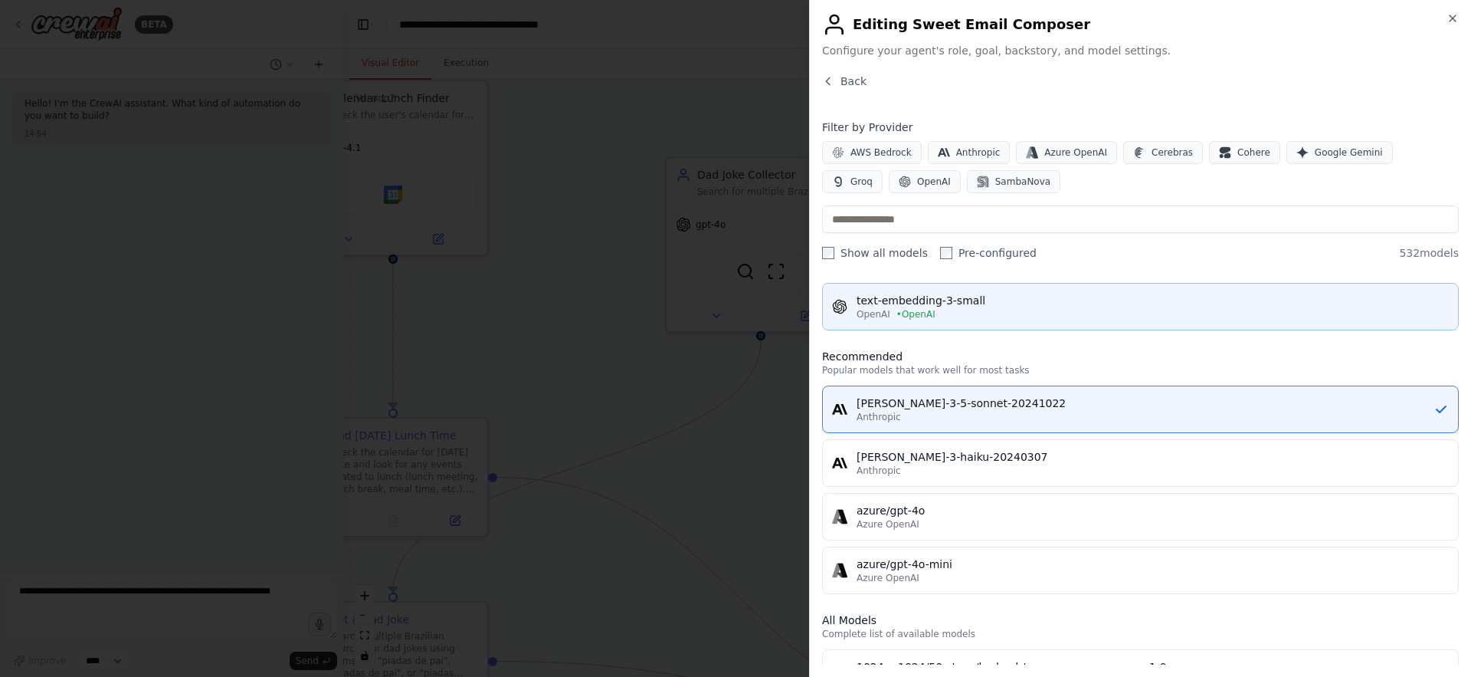
scroll to position [261, 0]
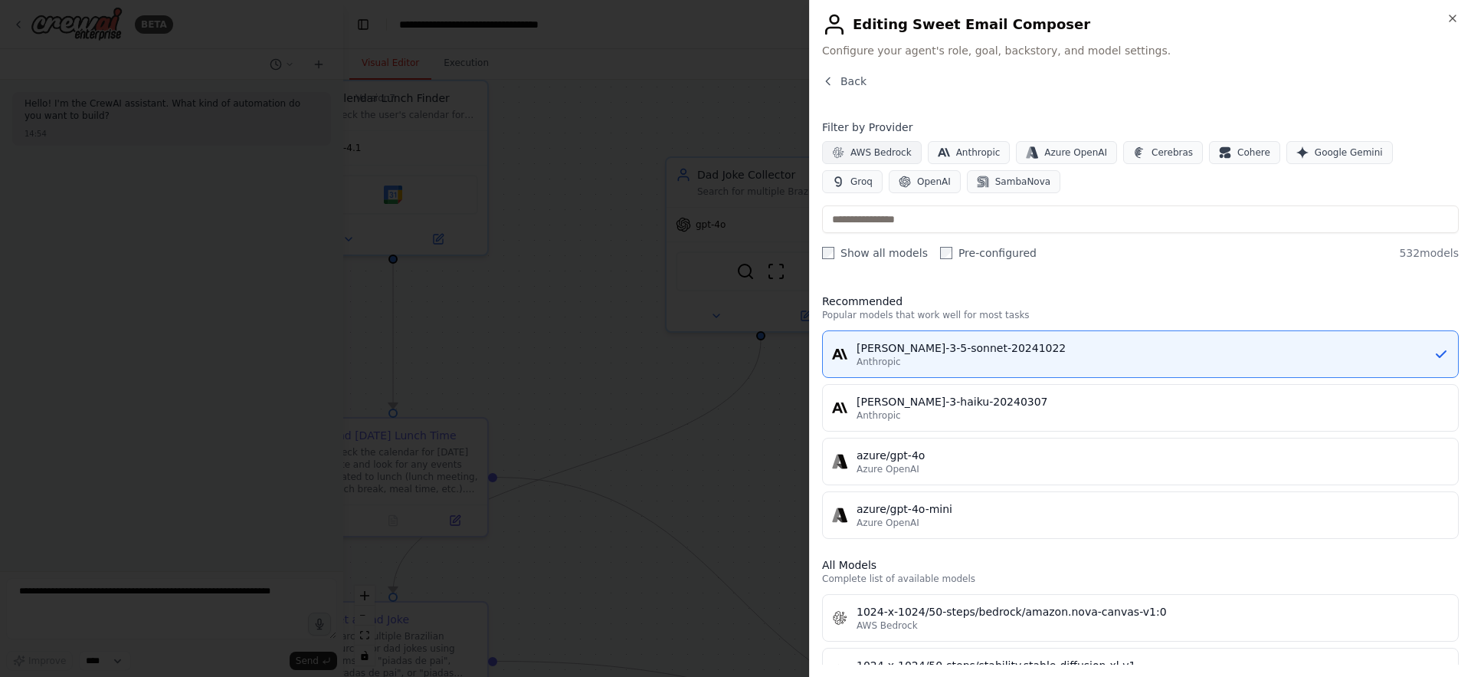
click at [879, 153] on span "AWS Bedrock" at bounding box center [881, 152] width 61 height 12
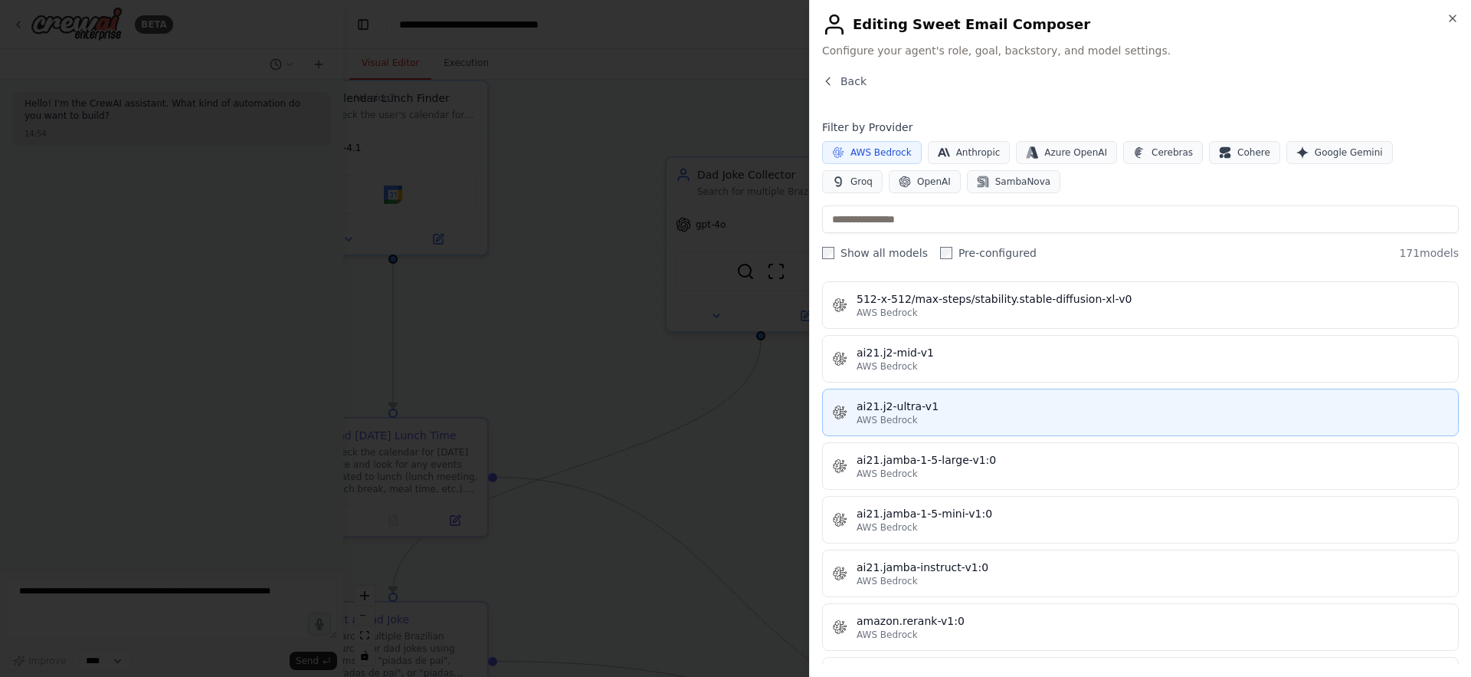
click at [958, 412] on div "ai21.j2-ultra-v1" at bounding box center [1153, 405] width 592 height 15
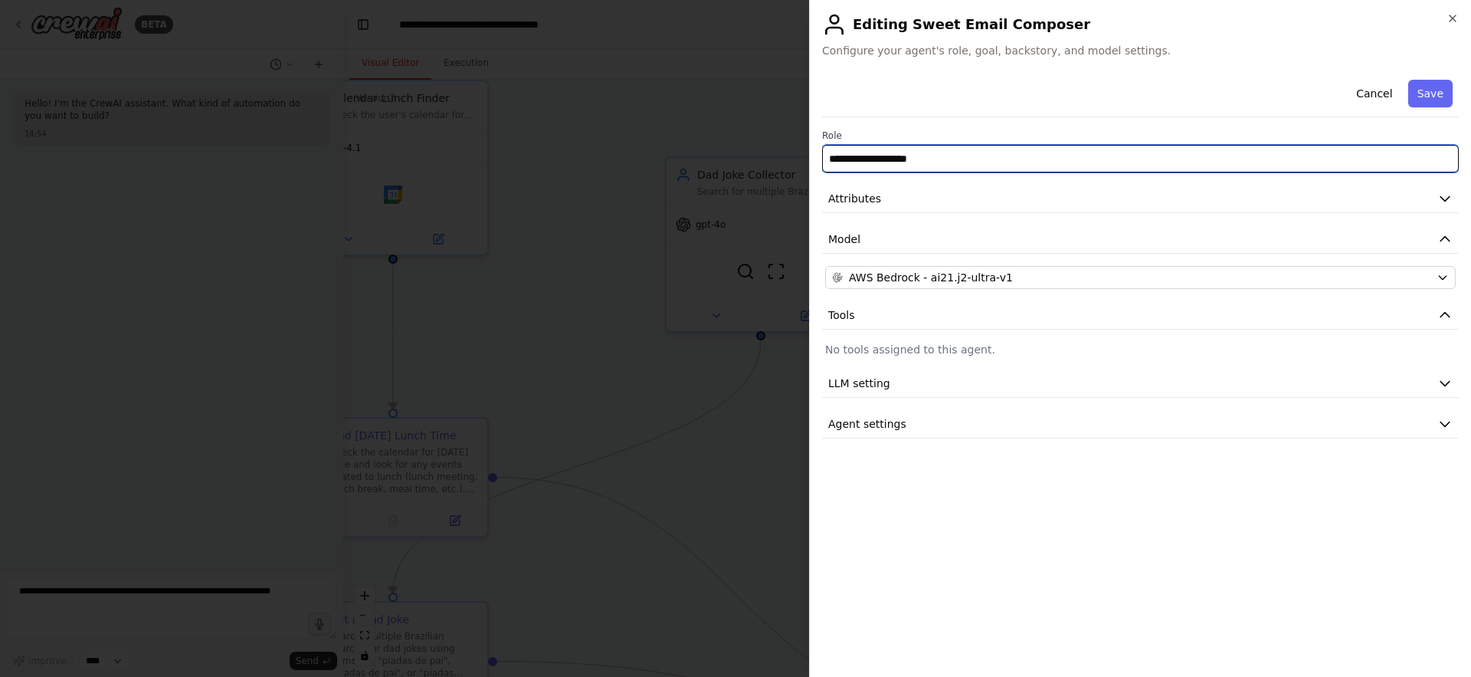
click at [918, 162] on input "**********" at bounding box center [1140, 159] width 637 height 28
click at [1010, 154] on input "**********" at bounding box center [1140, 159] width 637 height 28
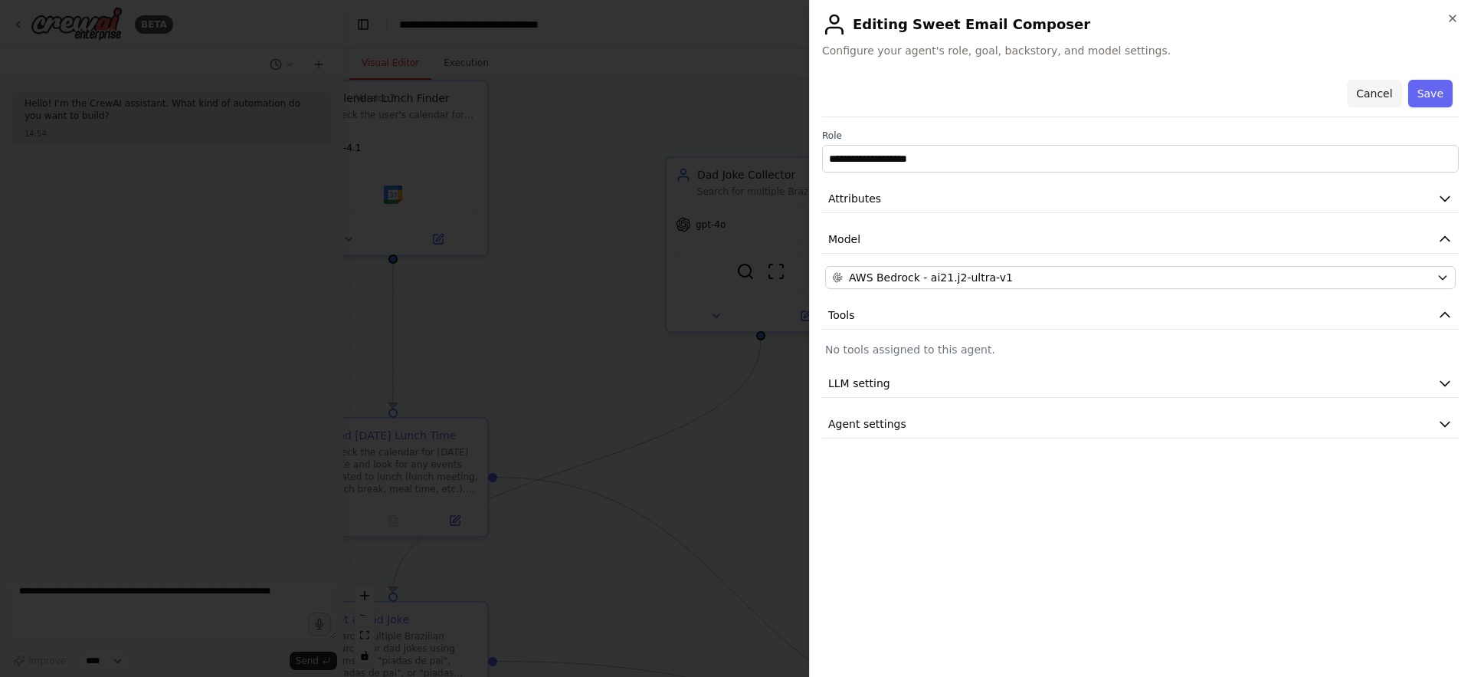
click at [1370, 102] on button "Cancel" at bounding box center [1374, 94] width 54 height 28
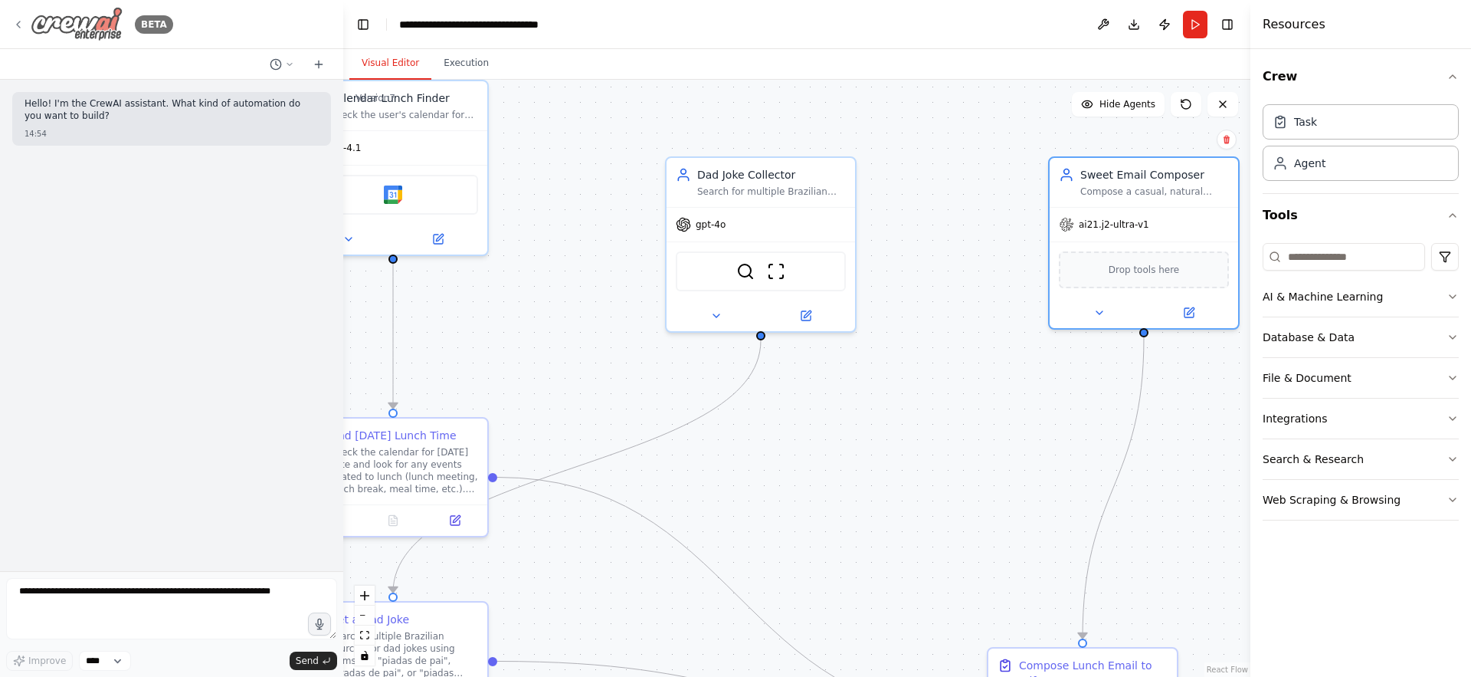
click at [21, 25] on icon at bounding box center [18, 24] width 12 height 12
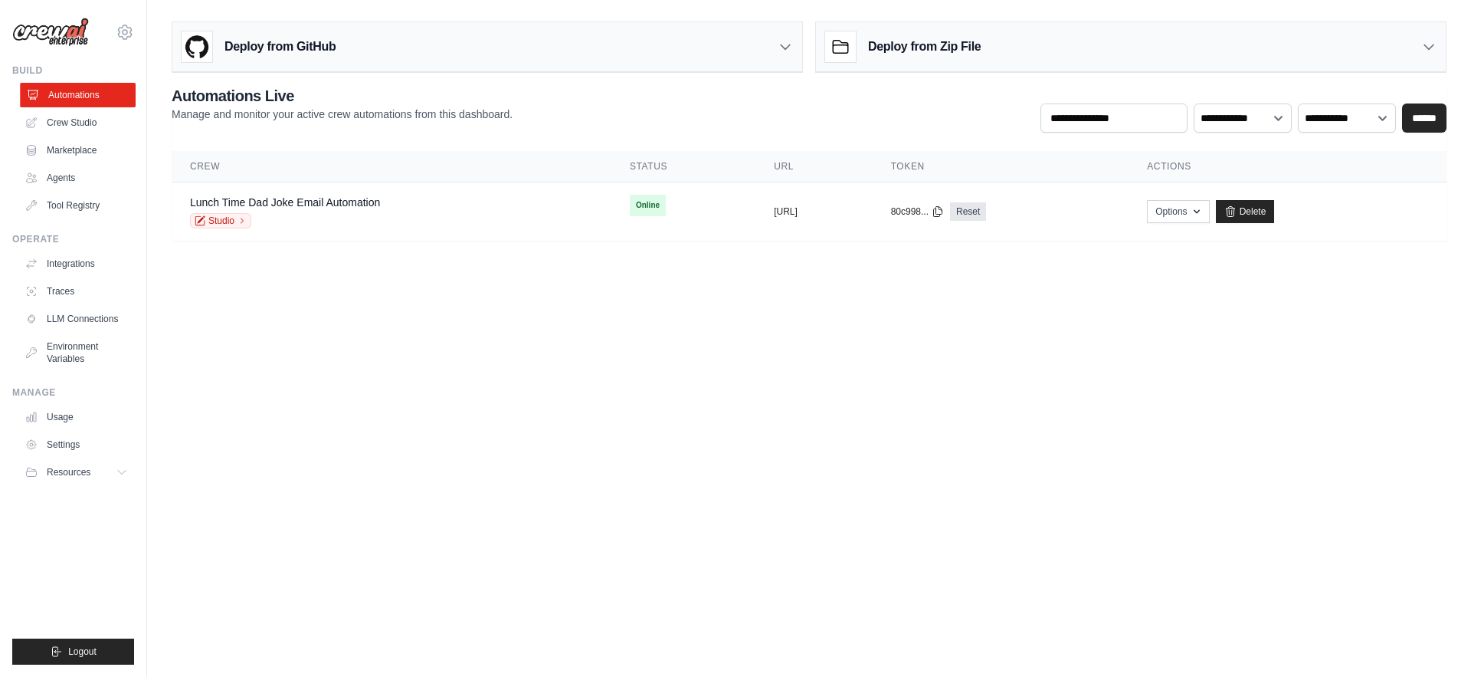
click at [78, 95] on link "Automations" at bounding box center [78, 95] width 116 height 25
click at [91, 123] on link "Crew Studio" at bounding box center [78, 122] width 116 height 25
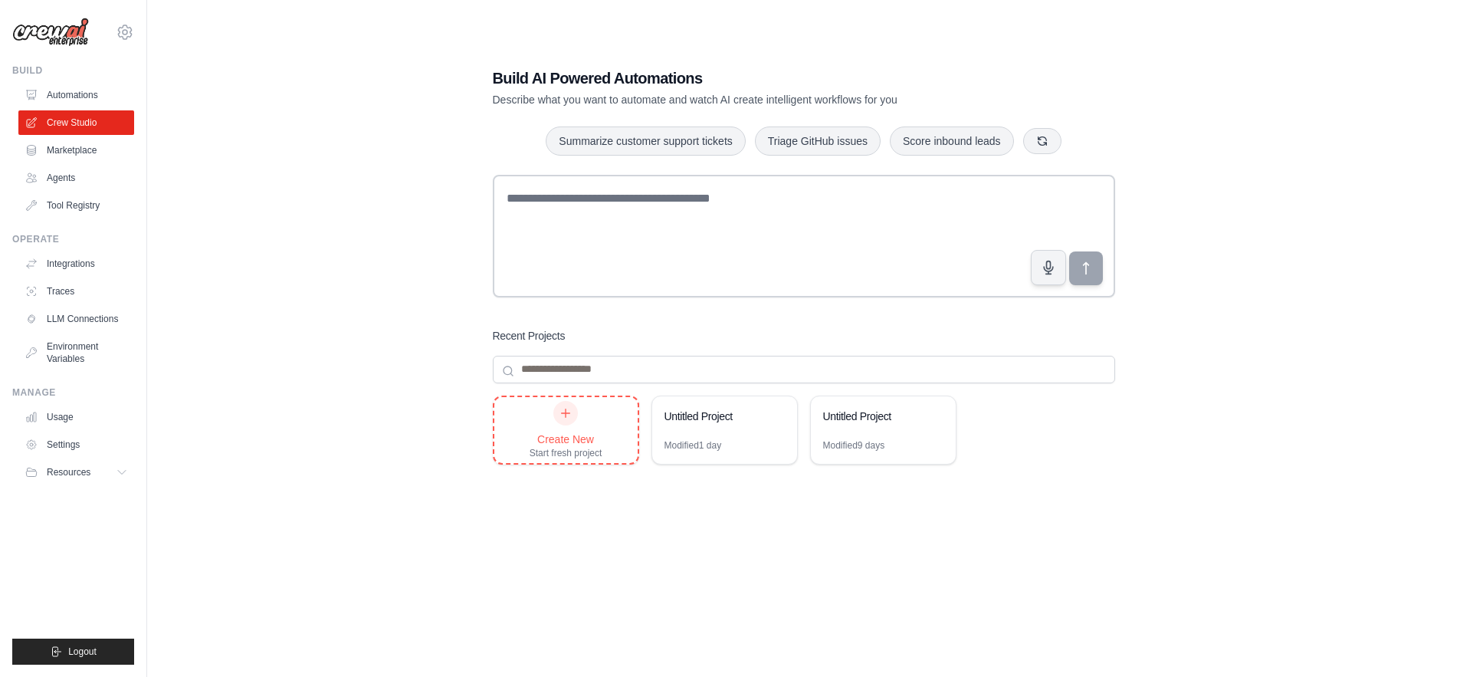
click at [566, 412] on icon at bounding box center [566, 412] width 8 height 8
click at [410, 446] on div "Build AI Powered Automations Describe what you want to automate and watch AI cr…" at bounding box center [804, 353] width 1264 height 677
click at [70, 344] on link "Environment Variables" at bounding box center [78, 352] width 116 height 37
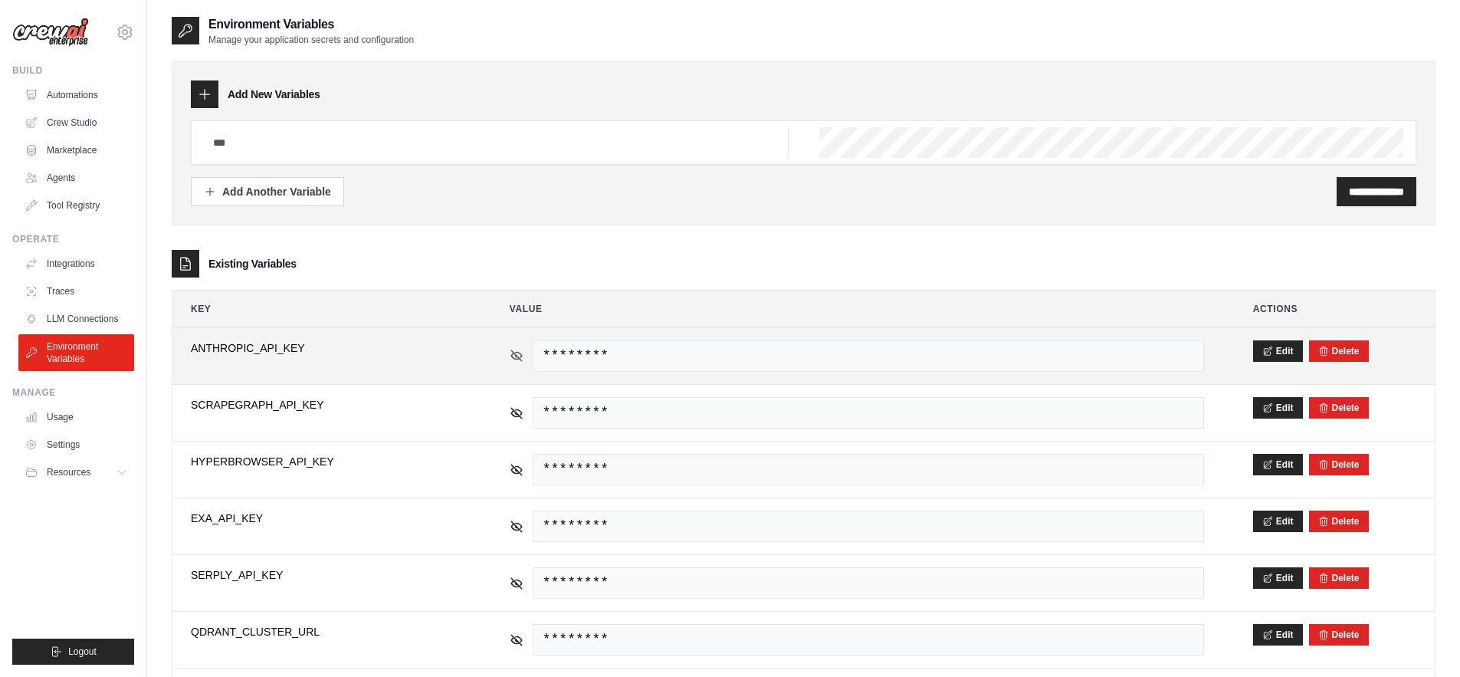
click at [515, 355] on icon at bounding box center [516, 355] width 2 height 2
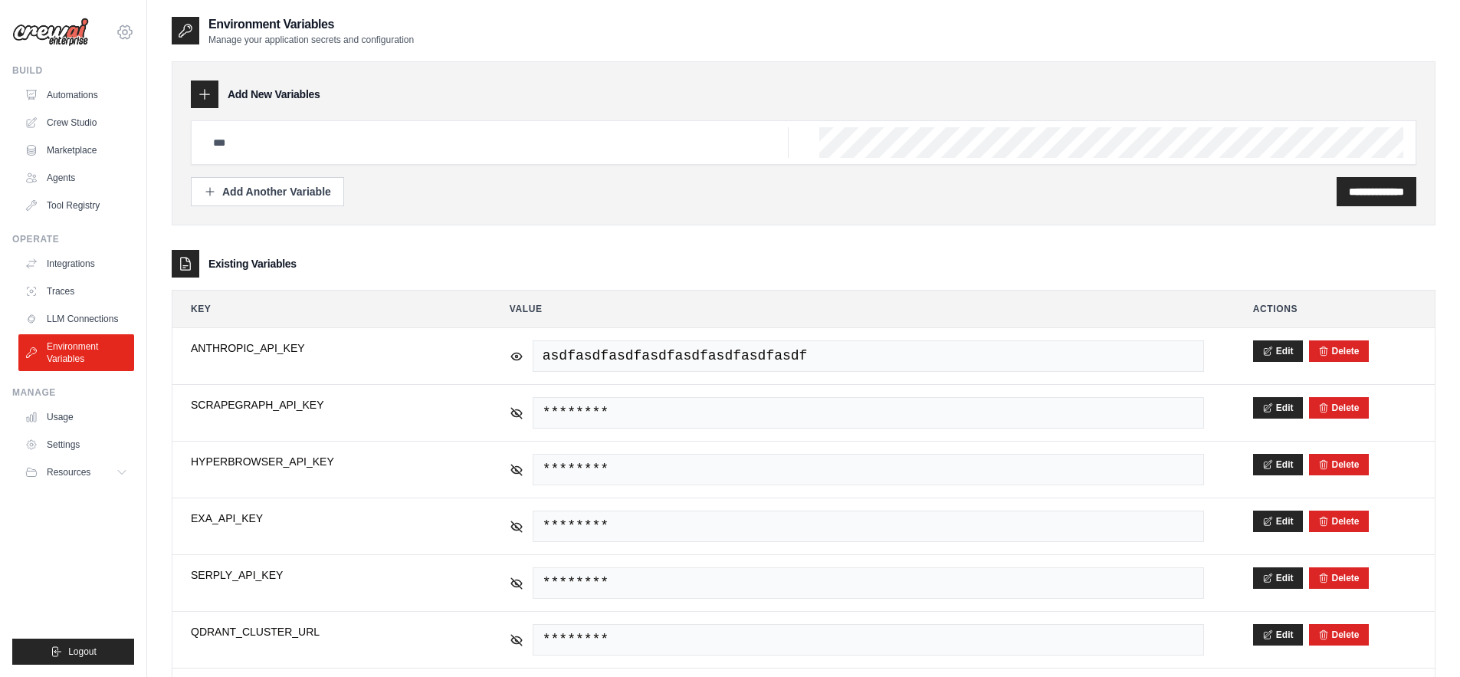
click at [123, 31] on icon at bounding box center [125, 32] width 18 height 18
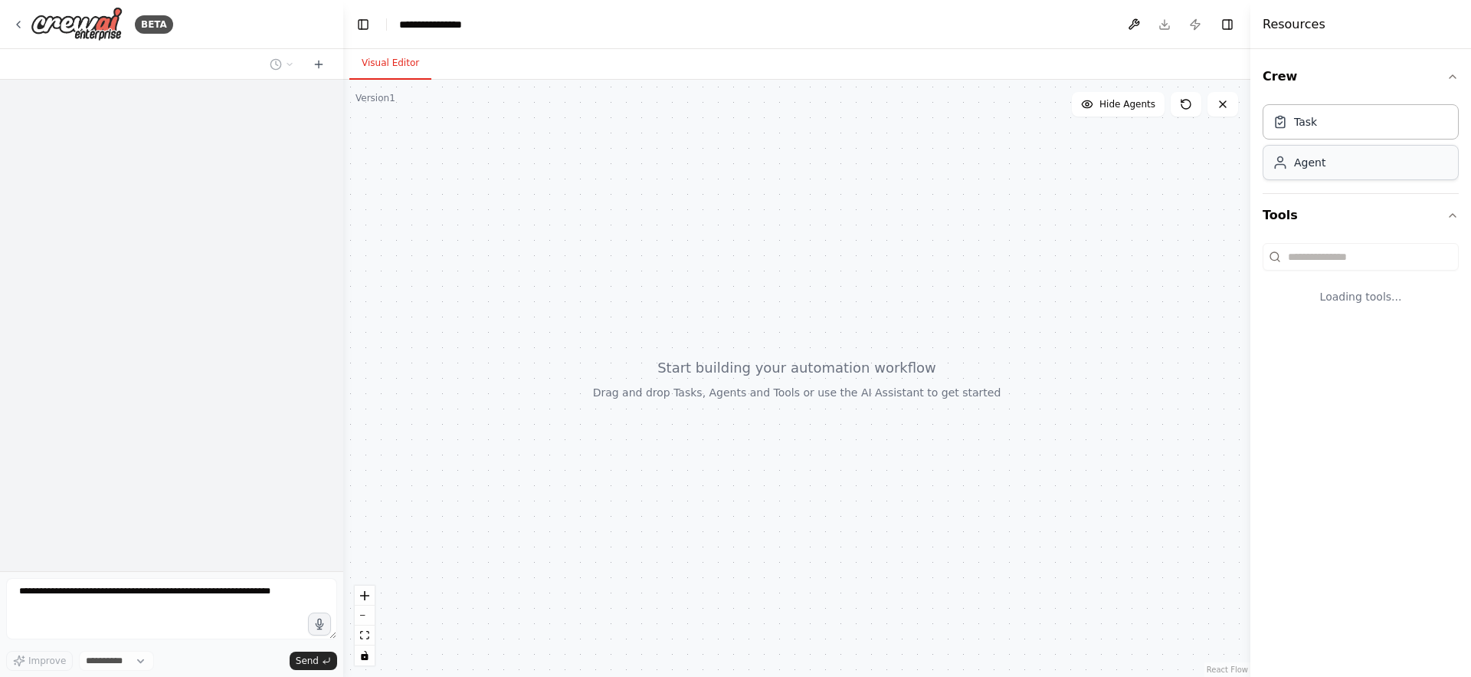
select select "****"
click at [1310, 159] on div "Agent" at bounding box center [1309, 162] width 31 height 15
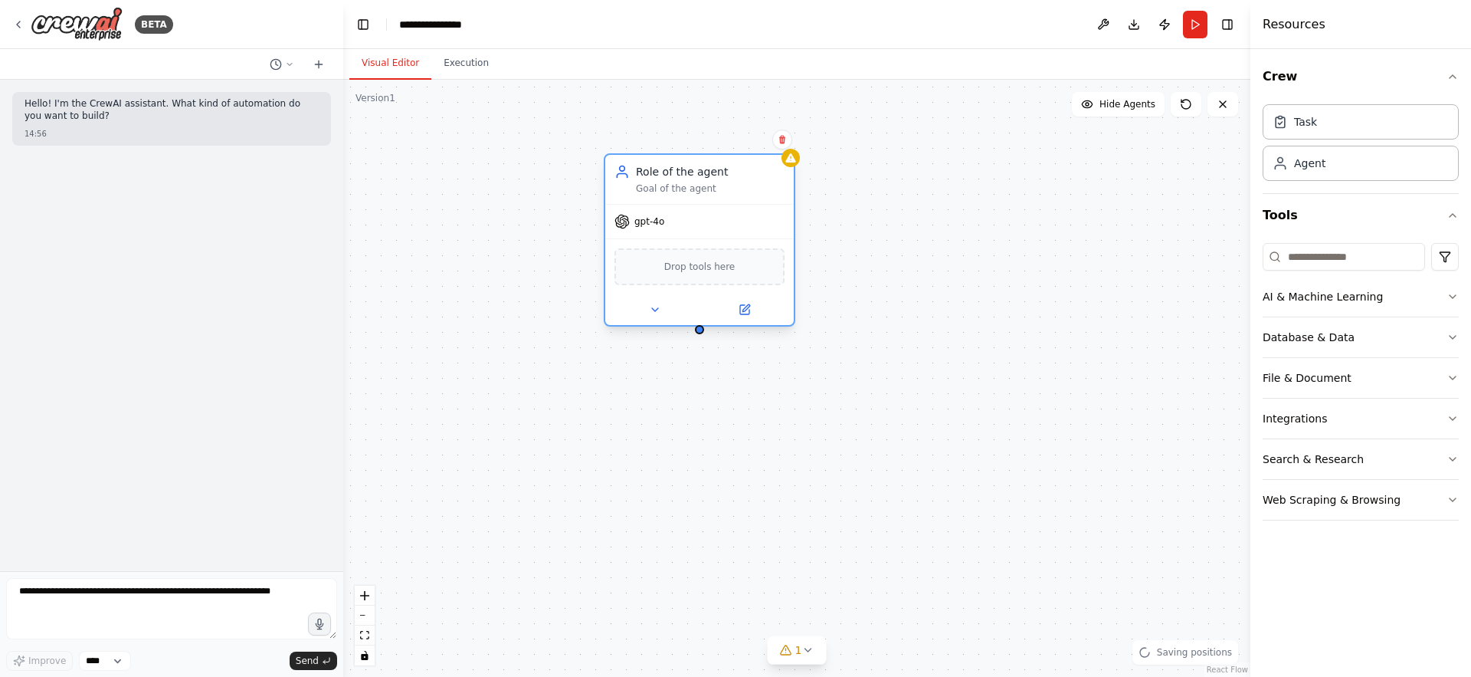
drag, startPoint x: 824, startPoint y: 248, endPoint x: 670, endPoint y: 192, distance: 163.6
click at [670, 192] on div "Goal of the agent" at bounding box center [710, 188] width 149 height 12
click at [739, 313] on icon at bounding box center [745, 309] width 12 height 12
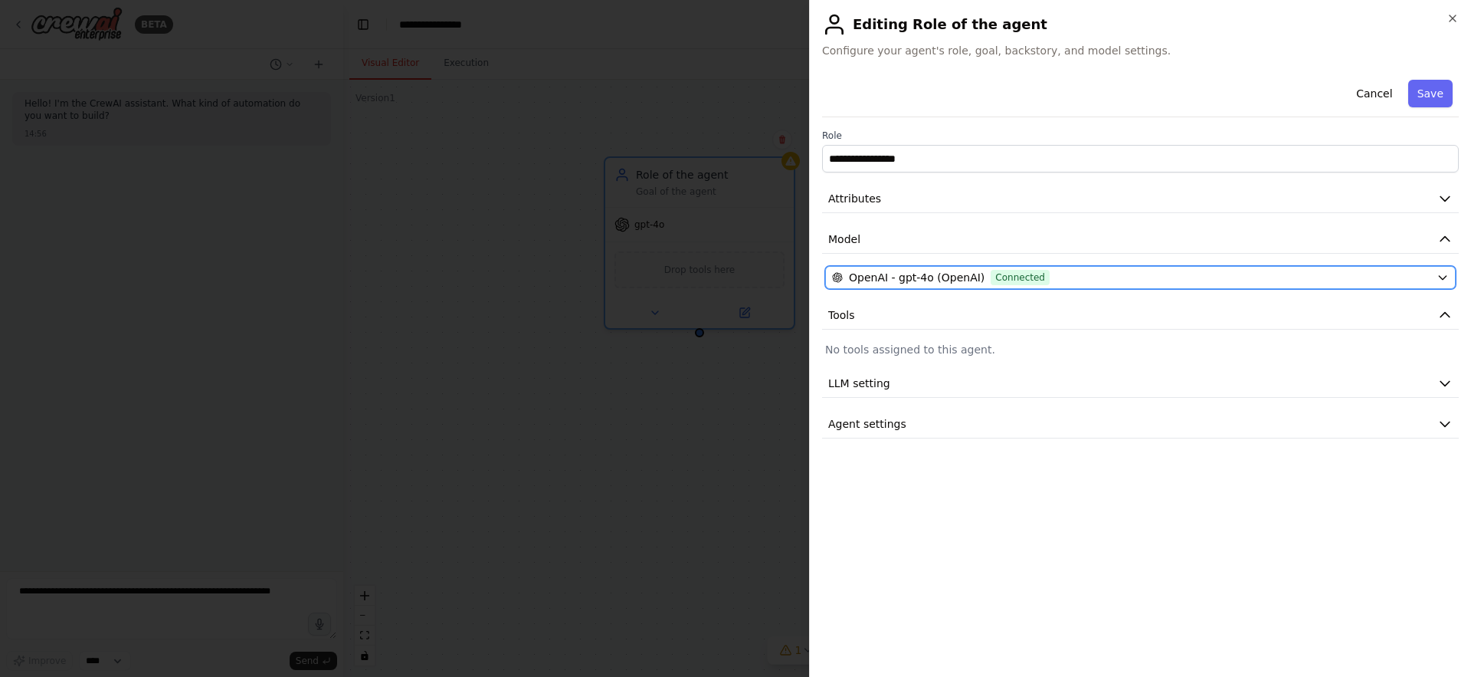
click at [1051, 281] on div "OpenAI - gpt-4o (OpenAI) Connected" at bounding box center [1131, 277] width 599 height 15
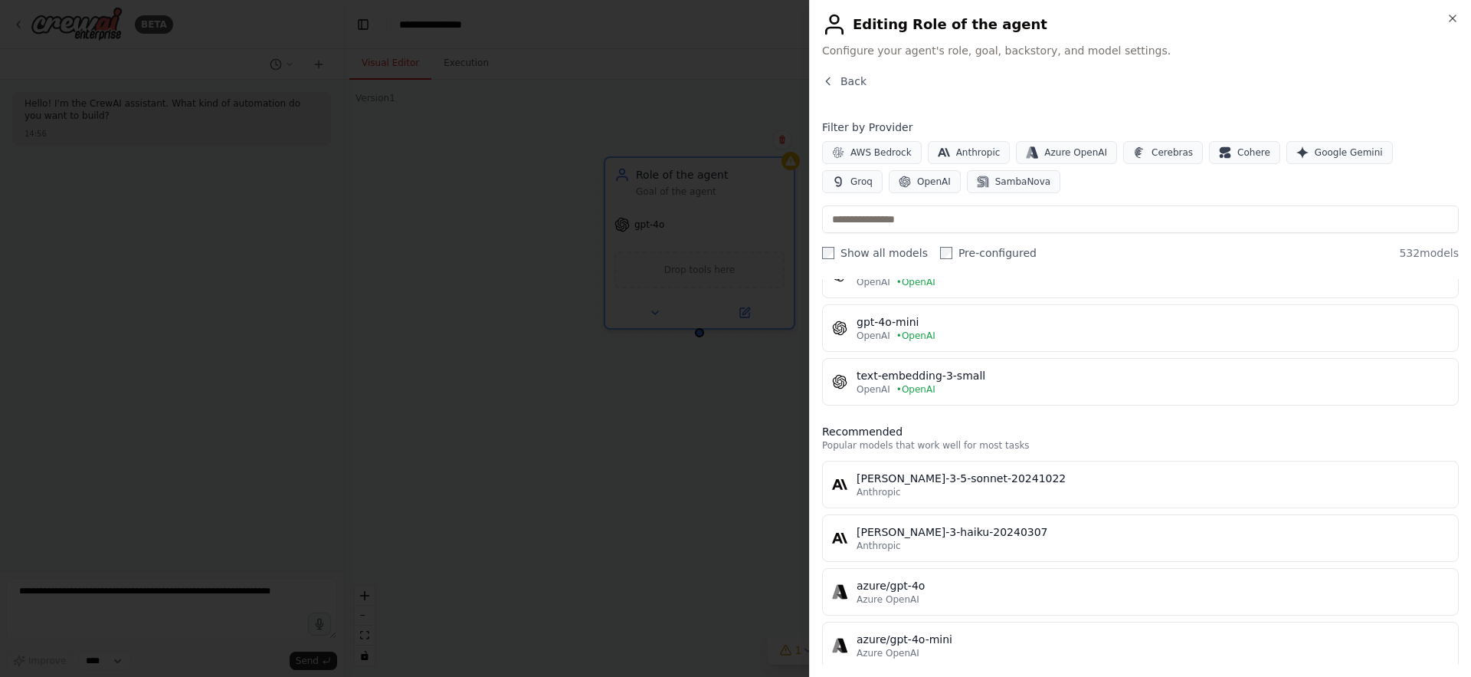
scroll to position [192, 0]
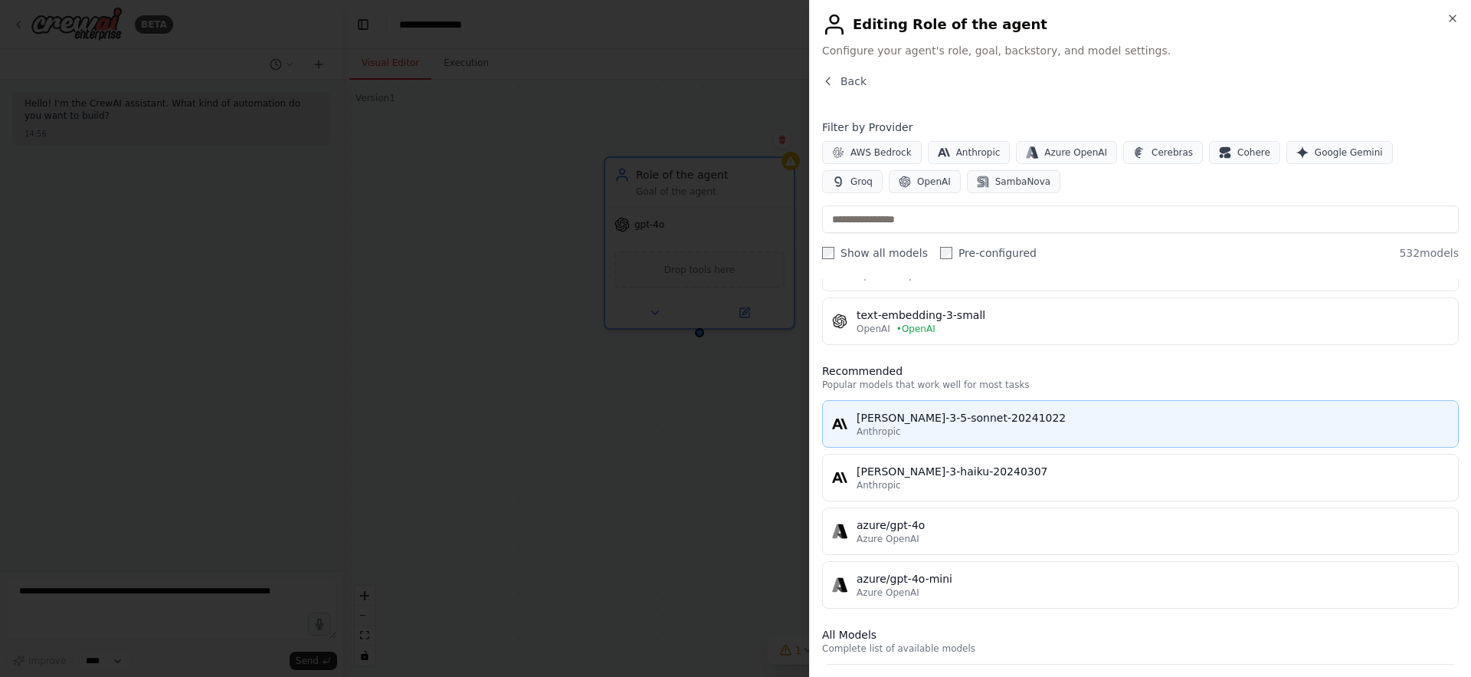
click at [982, 426] on div "Anthropic" at bounding box center [1153, 431] width 592 height 12
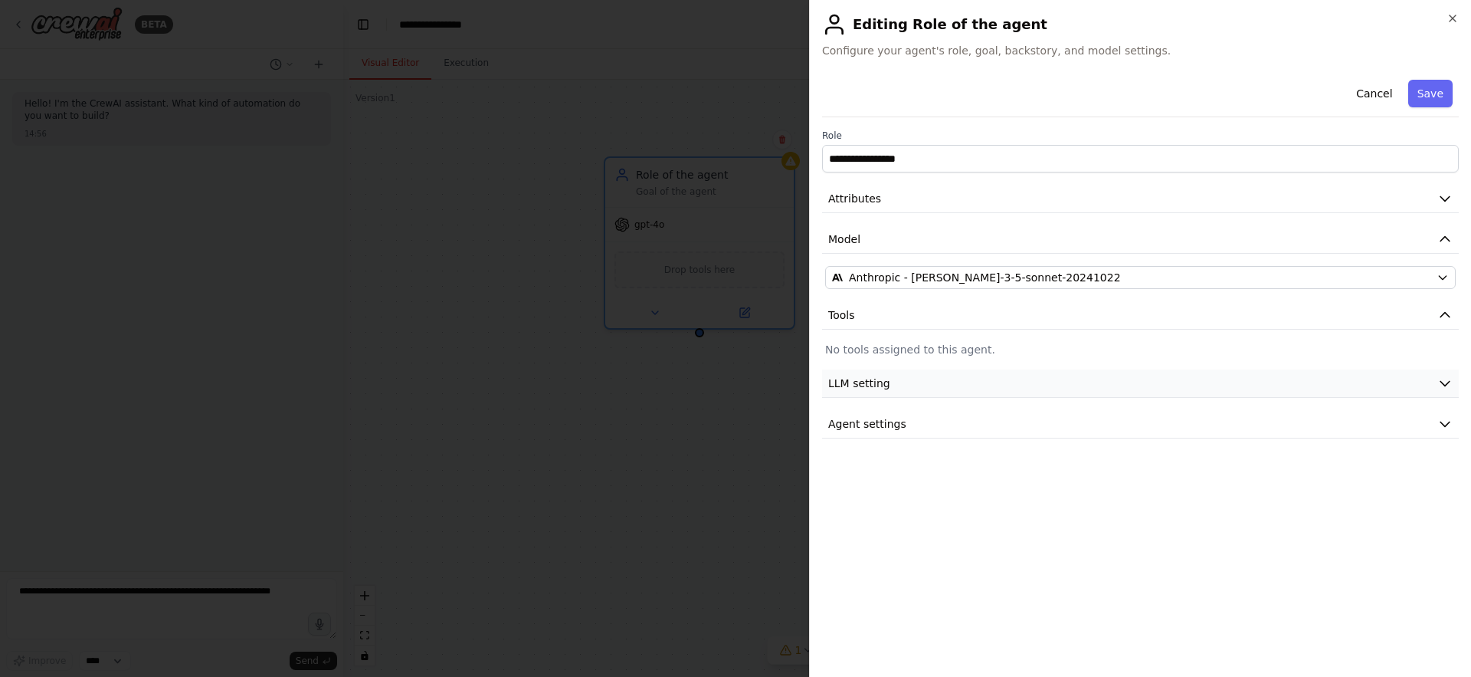
click at [923, 395] on button "LLM setting" at bounding box center [1140, 383] width 637 height 28
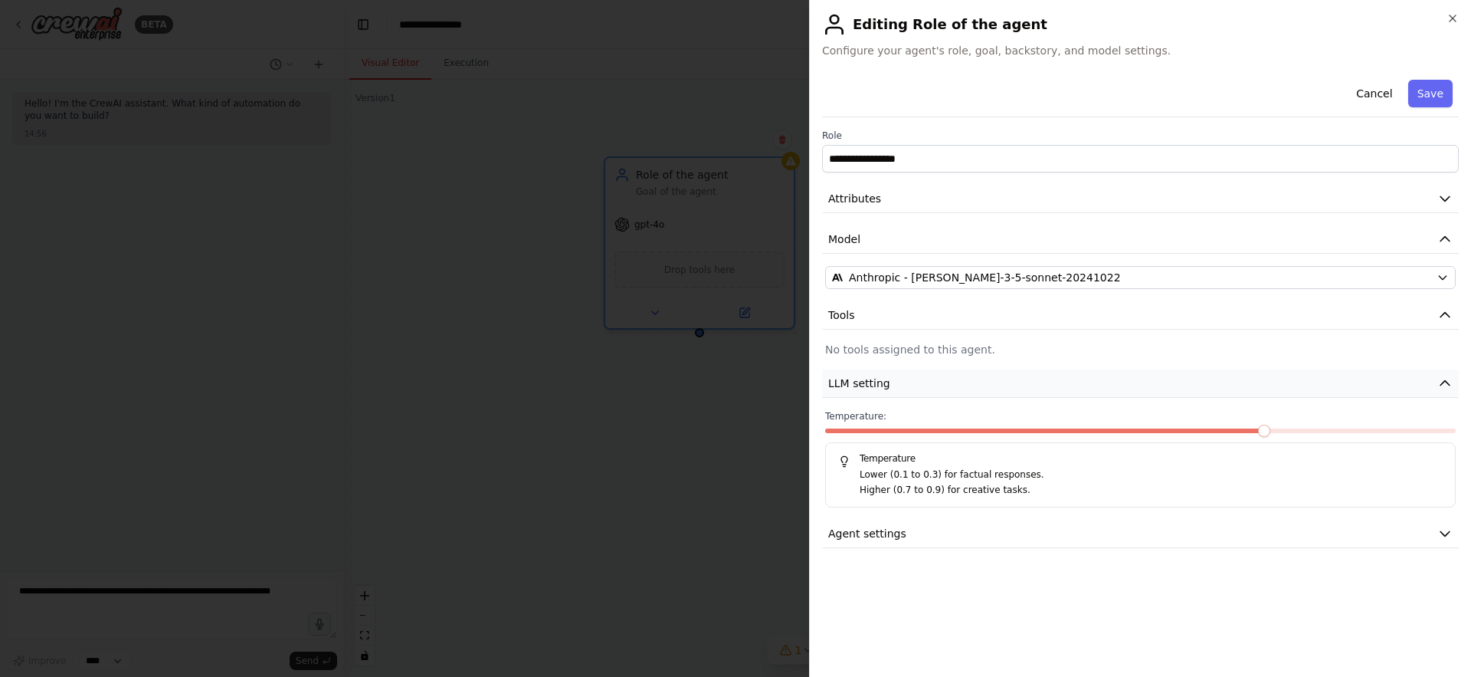
click at [927, 379] on button "LLM setting" at bounding box center [1140, 383] width 637 height 28
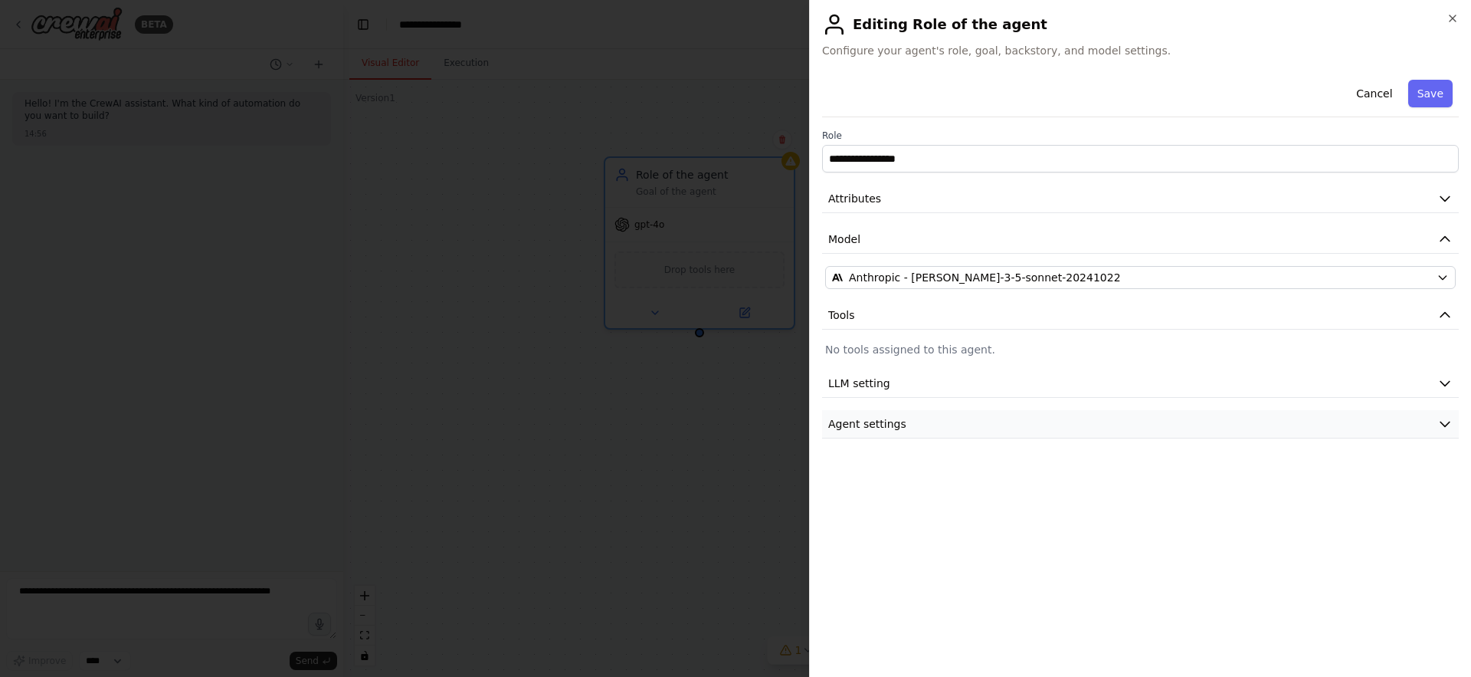
click at [916, 416] on button "Agent settings" at bounding box center [1140, 424] width 637 height 28
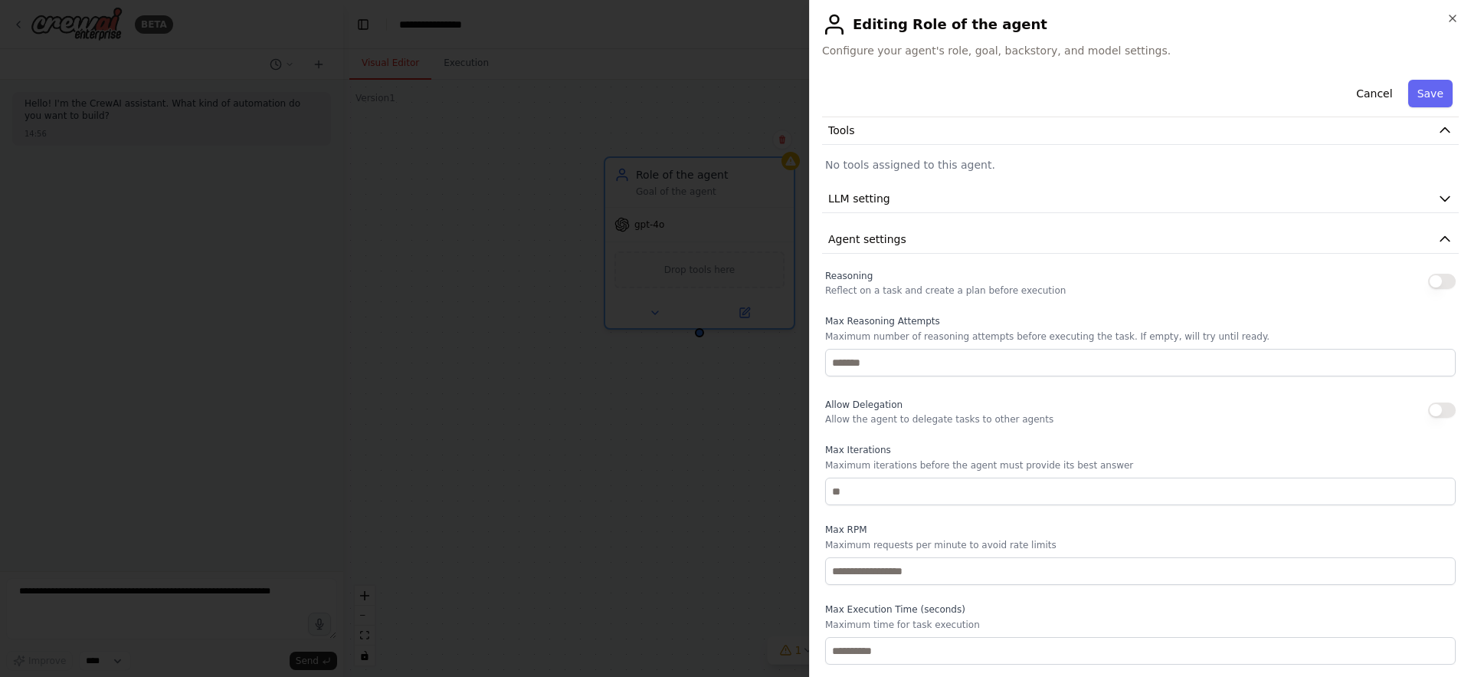
scroll to position [0, 0]
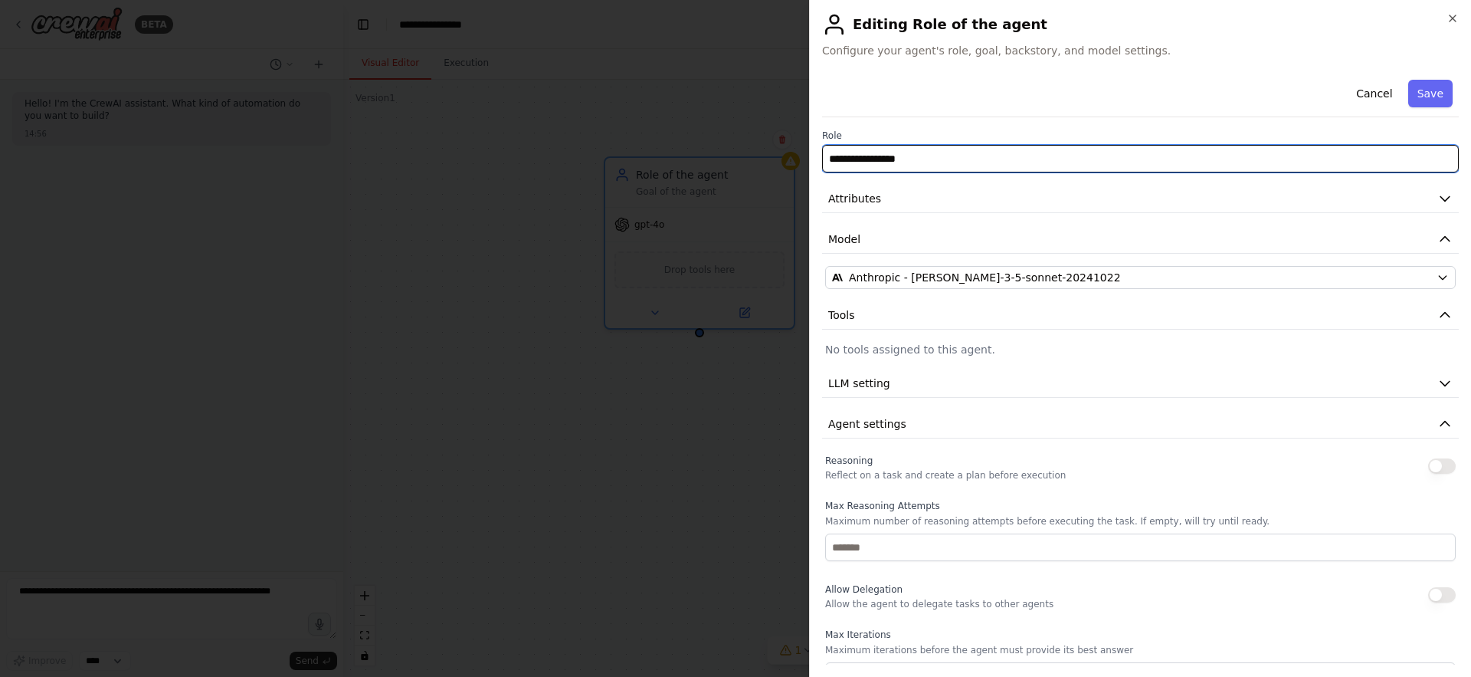
click at [996, 166] on input "**********" at bounding box center [1140, 159] width 637 height 28
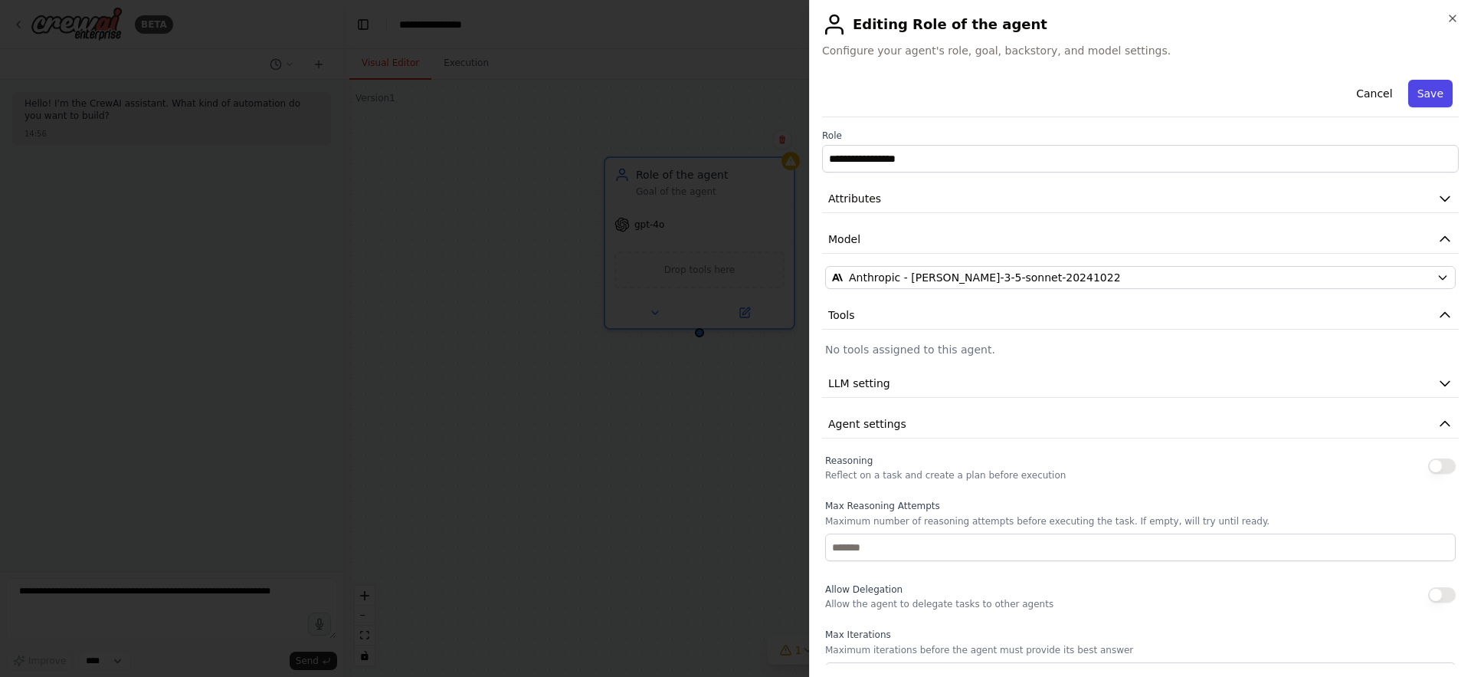
click at [1412, 93] on button "Save" at bounding box center [1431, 94] width 44 height 28
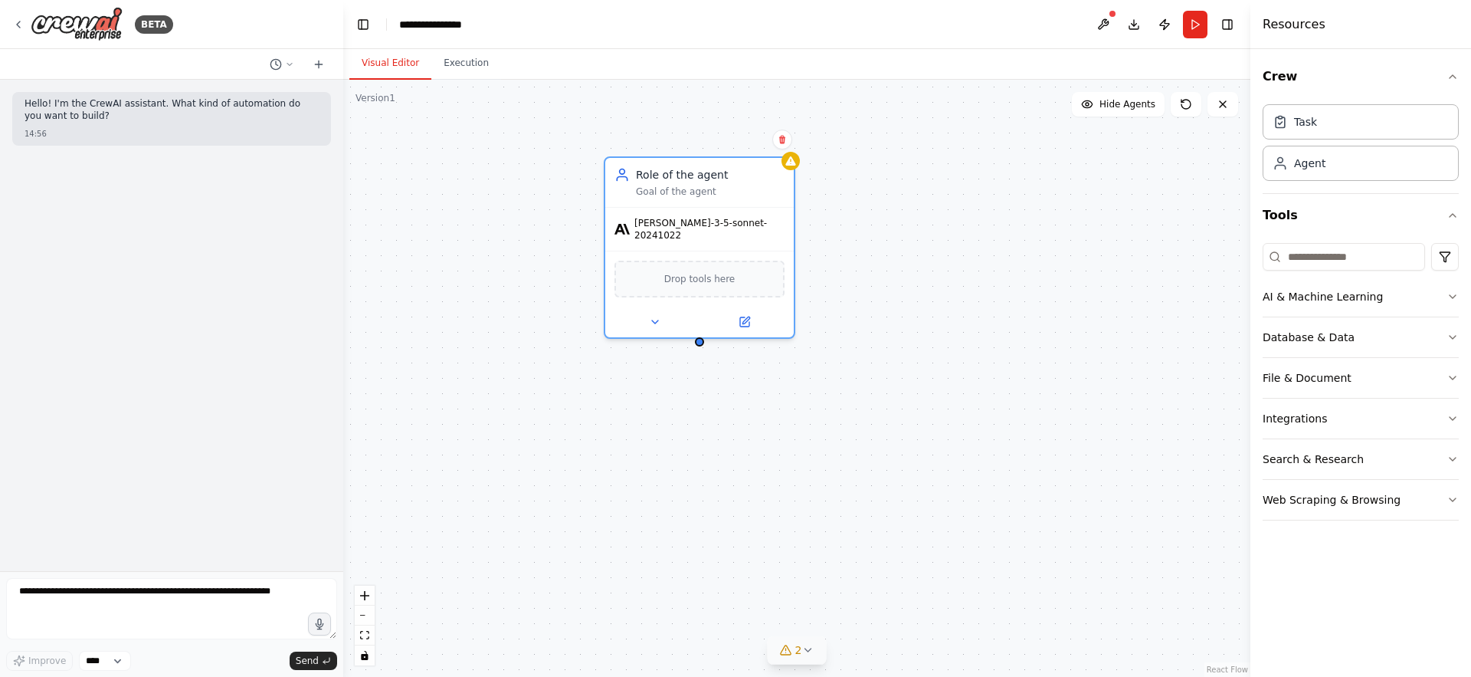
click at [809, 648] on icon at bounding box center [808, 650] width 12 height 12
drag, startPoint x: 748, startPoint y: 627, endPoint x: 854, endPoint y: 630, distance: 106.6
click at [854, 630] on span "Agent Role of the agent LLM model anthropic/[PERSON_NAME]-3-5-sonnet-20241022 i…" at bounding box center [806, 623] width 411 height 25
click at [994, 576] on button at bounding box center [999, 580] width 26 height 18
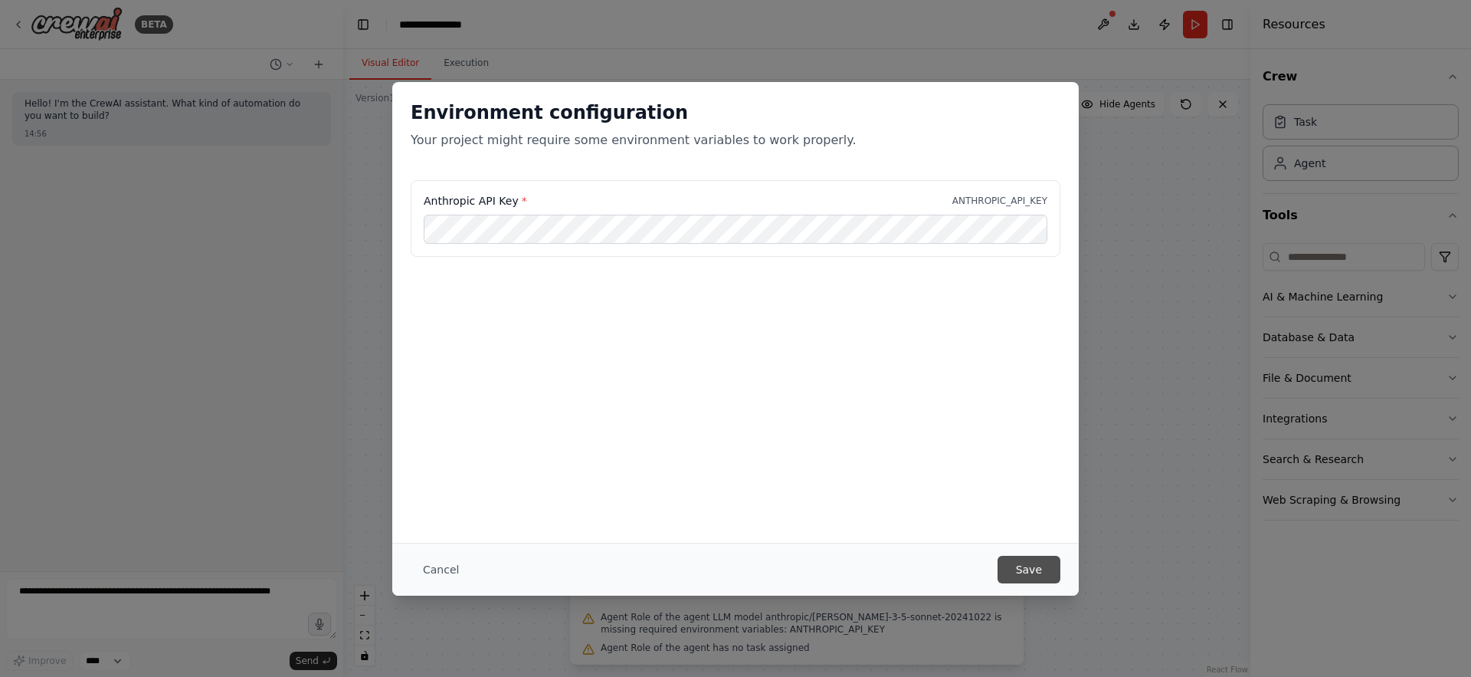
click at [1018, 565] on button "Save" at bounding box center [1029, 570] width 63 height 28
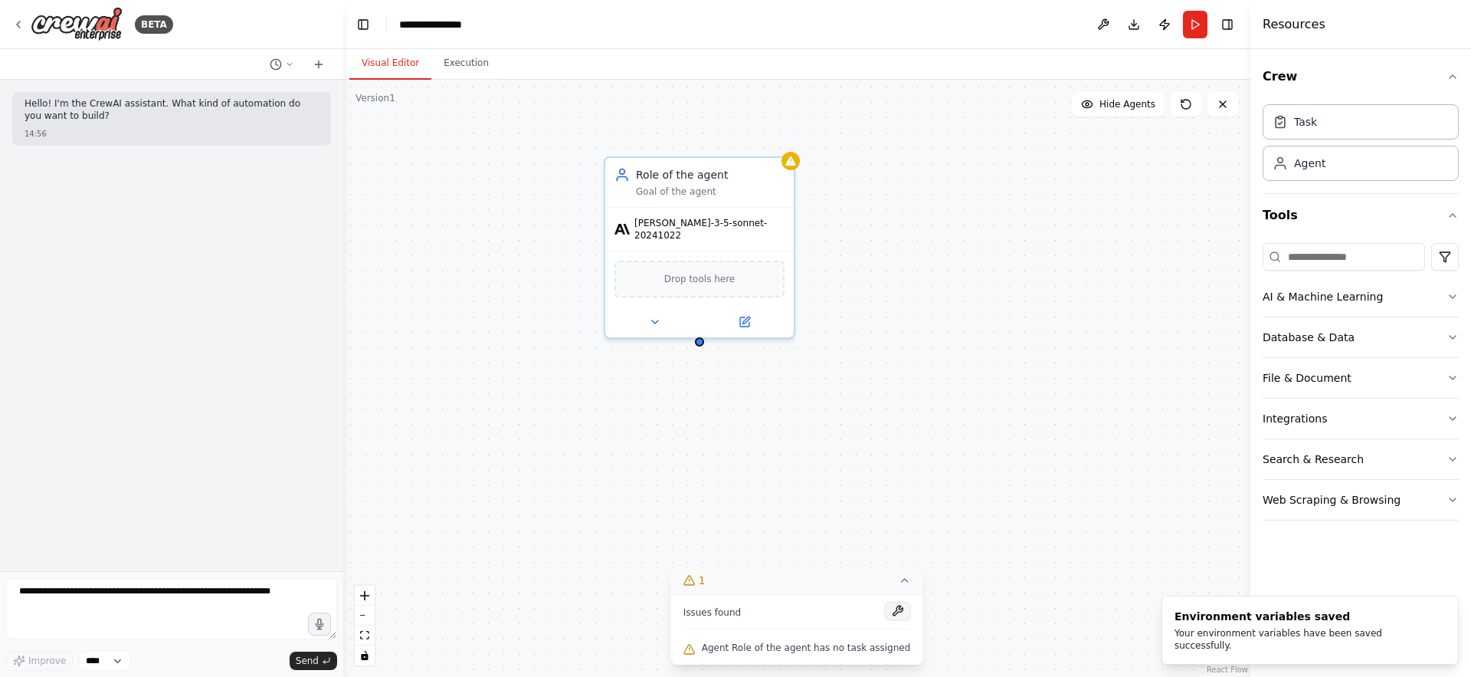
click at [884, 612] on button at bounding box center [897, 611] width 26 height 18
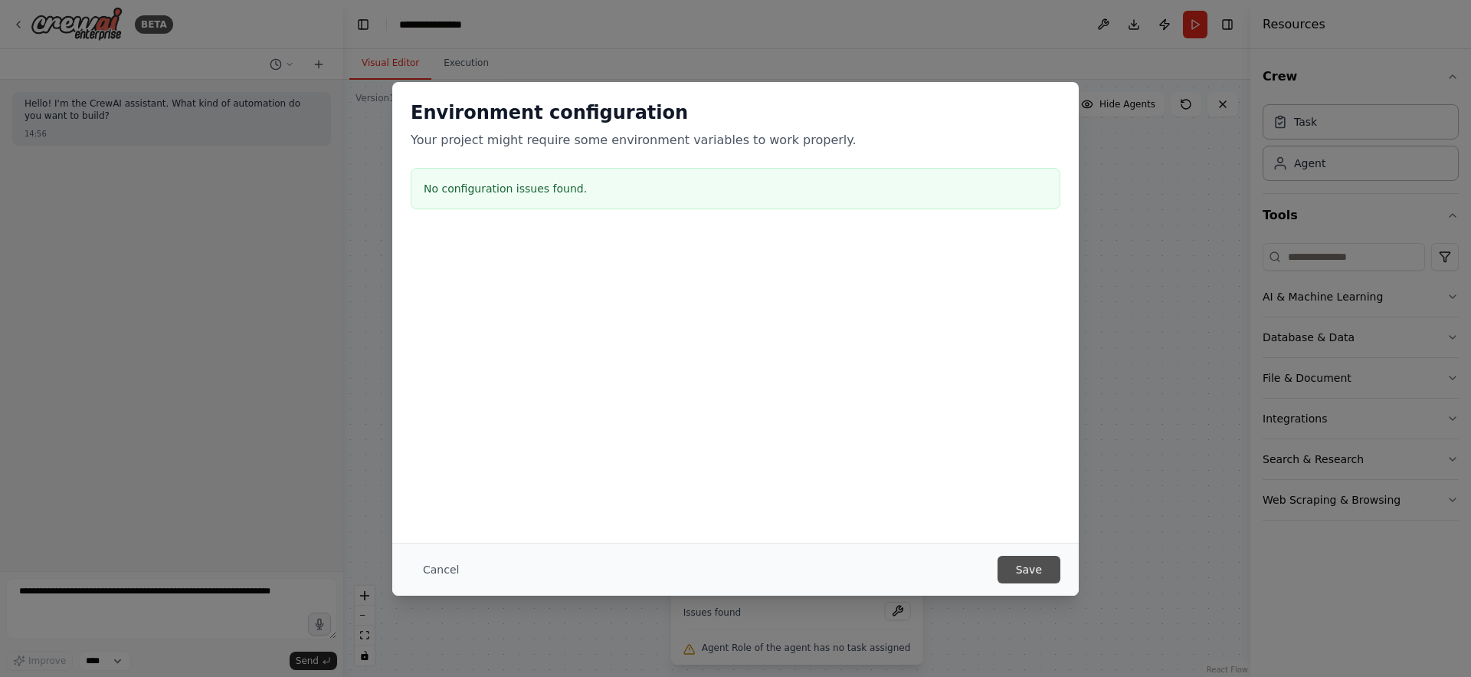
click at [1020, 571] on button "Save" at bounding box center [1029, 570] width 63 height 28
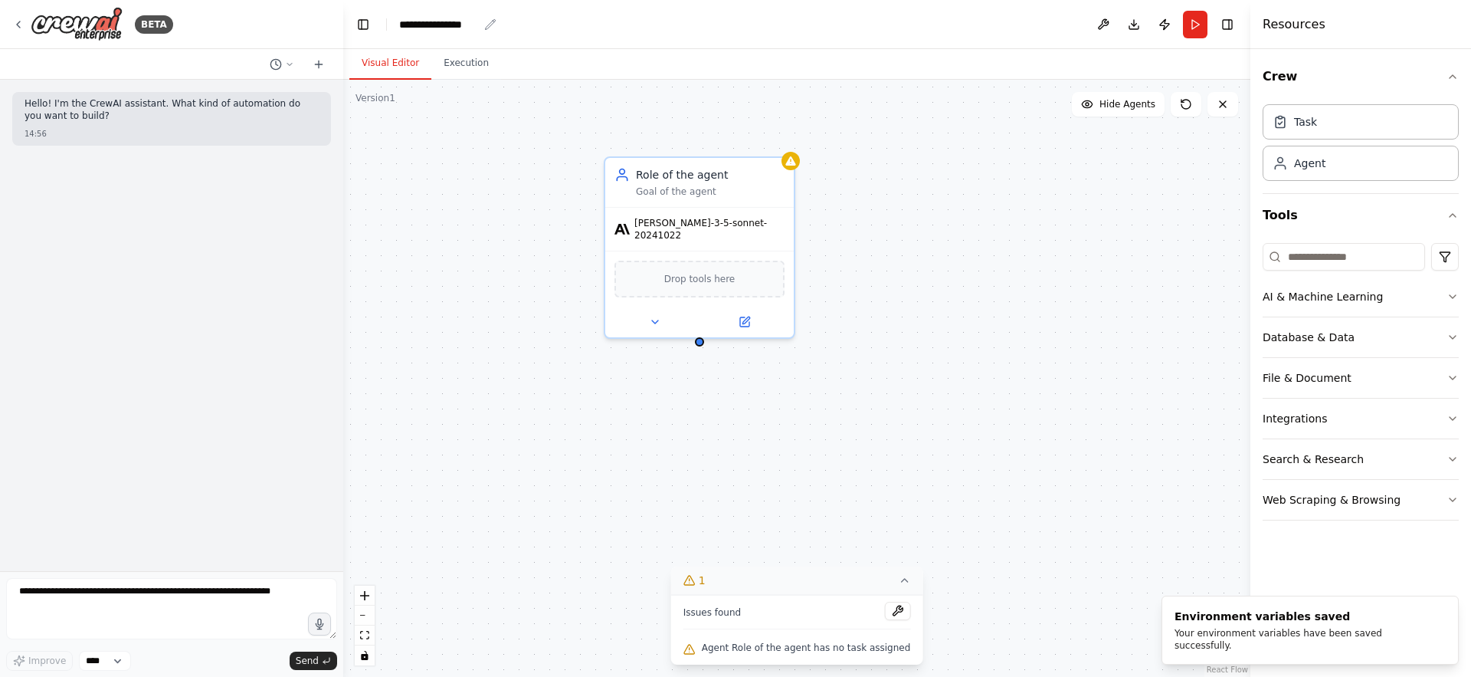
click at [425, 24] on div "**********" at bounding box center [438, 24] width 79 height 15
click at [446, 25] on div "**********" at bounding box center [456, 24] width 115 height 15
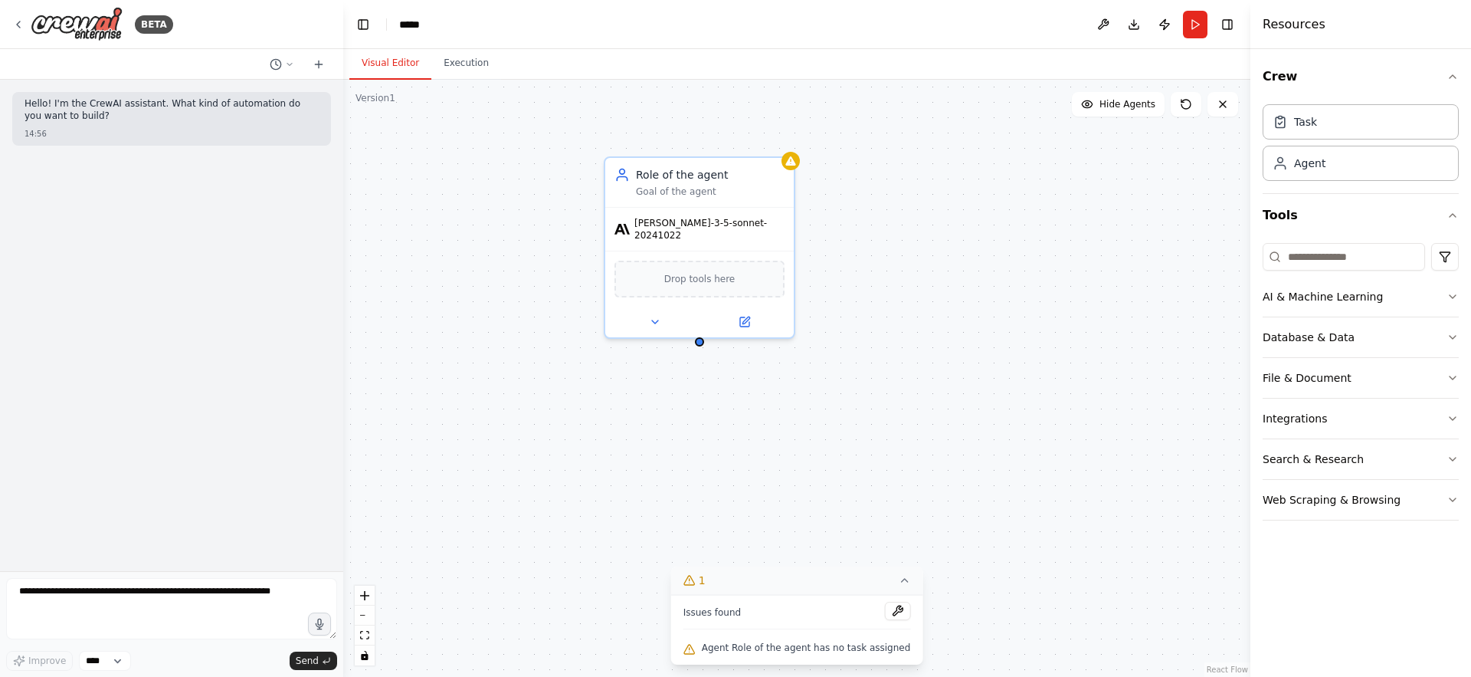
click at [1067, 242] on div "Role of the agent Goal of the agent [PERSON_NAME]-3-5-sonnet-20241022 Drop tool…" at bounding box center [796, 378] width 907 height 597
click at [18, 16] on div "BETA" at bounding box center [92, 24] width 161 height 34
